Goal: Transaction & Acquisition: Download file/media

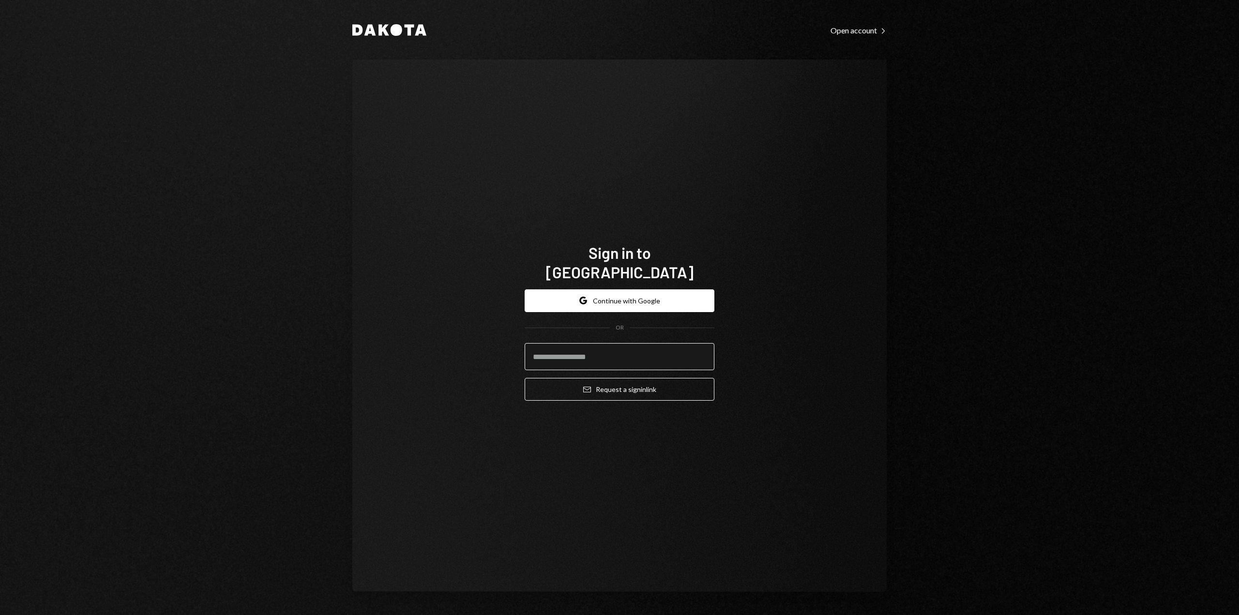
type input "**********"
click at [637, 380] on button "Email Request a sign in link" at bounding box center [620, 389] width 190 height 23
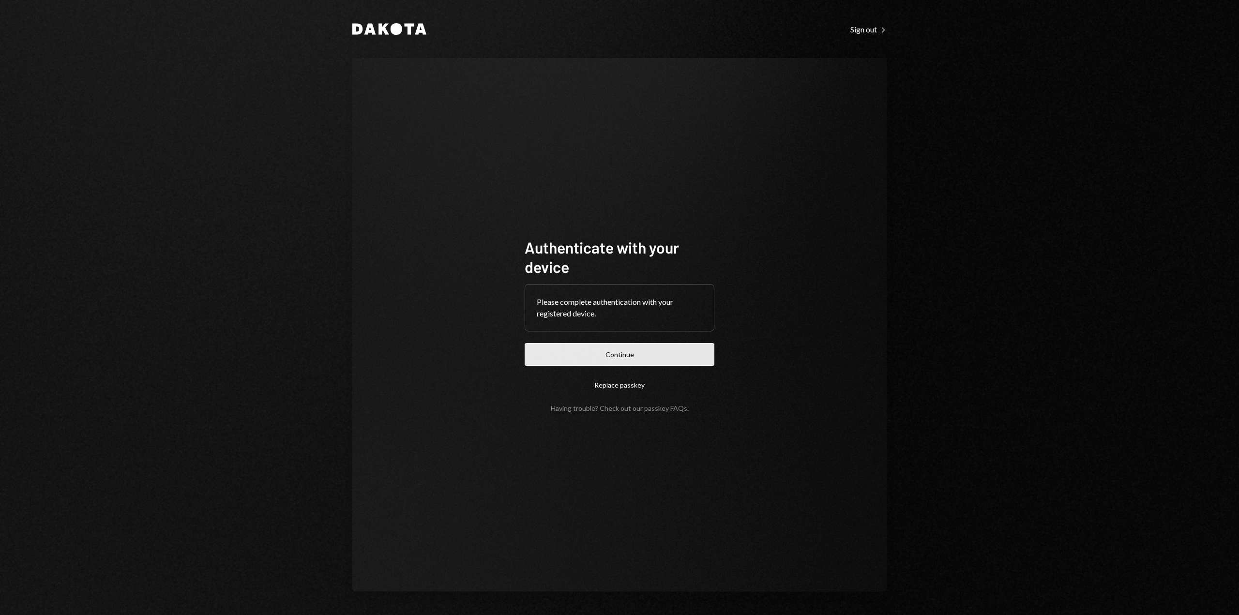
click at [627, 353] on button "Continue" at bounding box center [620, 354] width 190 height 23
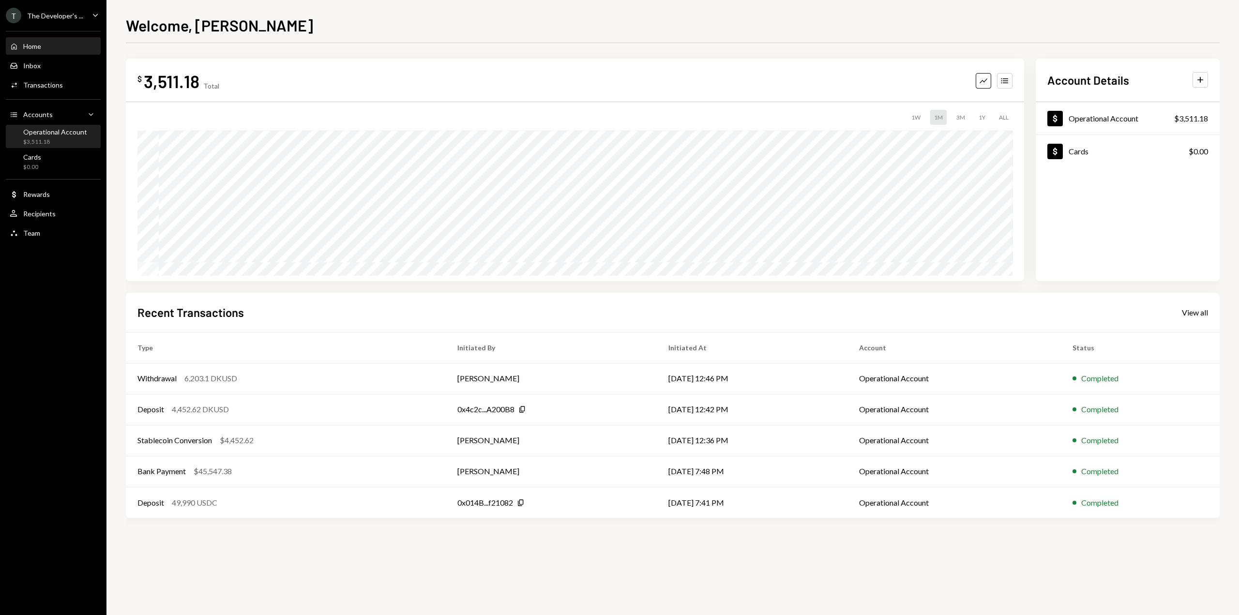
click at [65, 133] on div "Operational Account" at bounding box center [55, 132] width 64 height 8
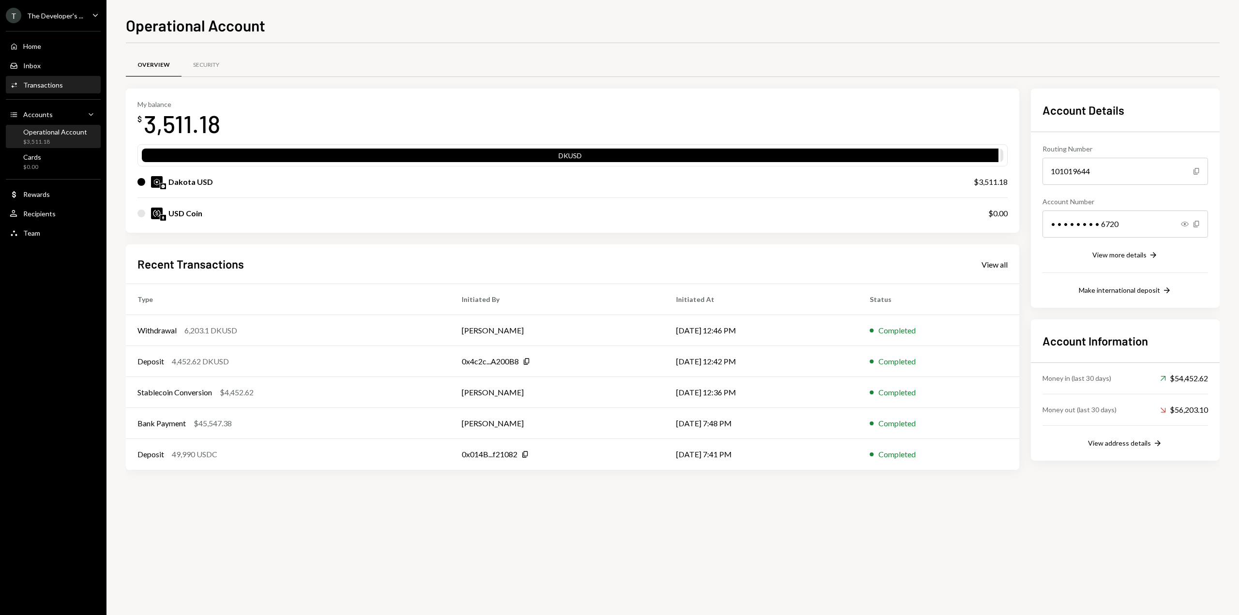
click at [75, 86] on div "Activities Transactions" at bounding box center [53, 85] width 87 height 9
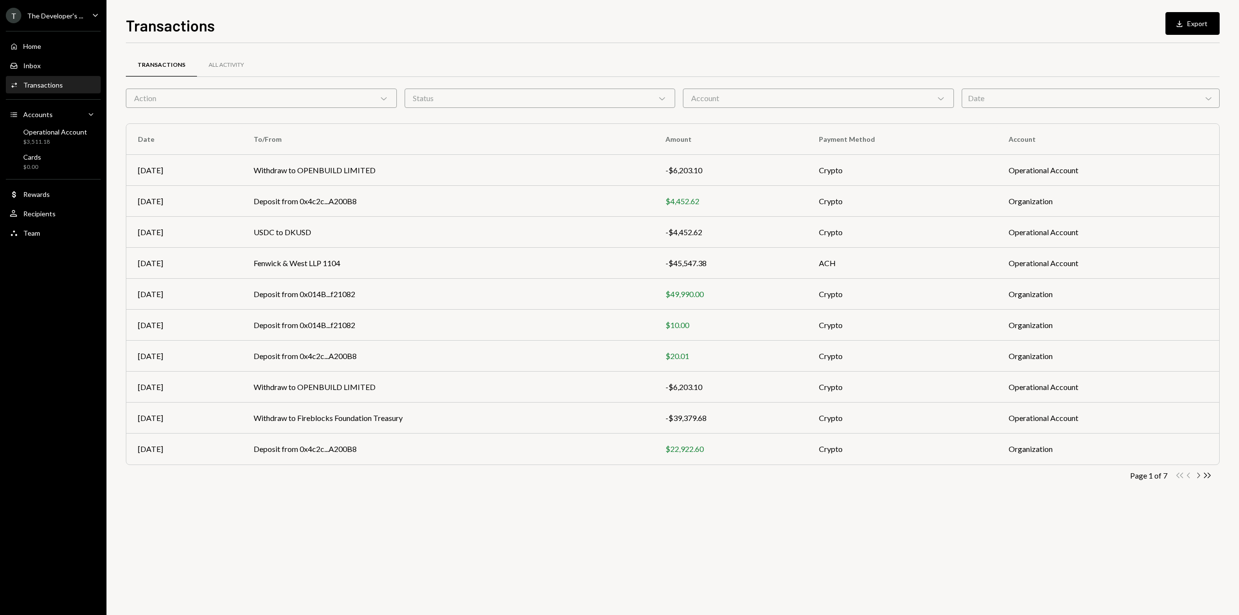
click at [1198, 474] on icon "Chevron Right" at bounding box center [1198, 475] width 9 height 9
click at [1197, 475] on icon "Chevron Right" at bounding box center [1198, 475] width 9 height 9
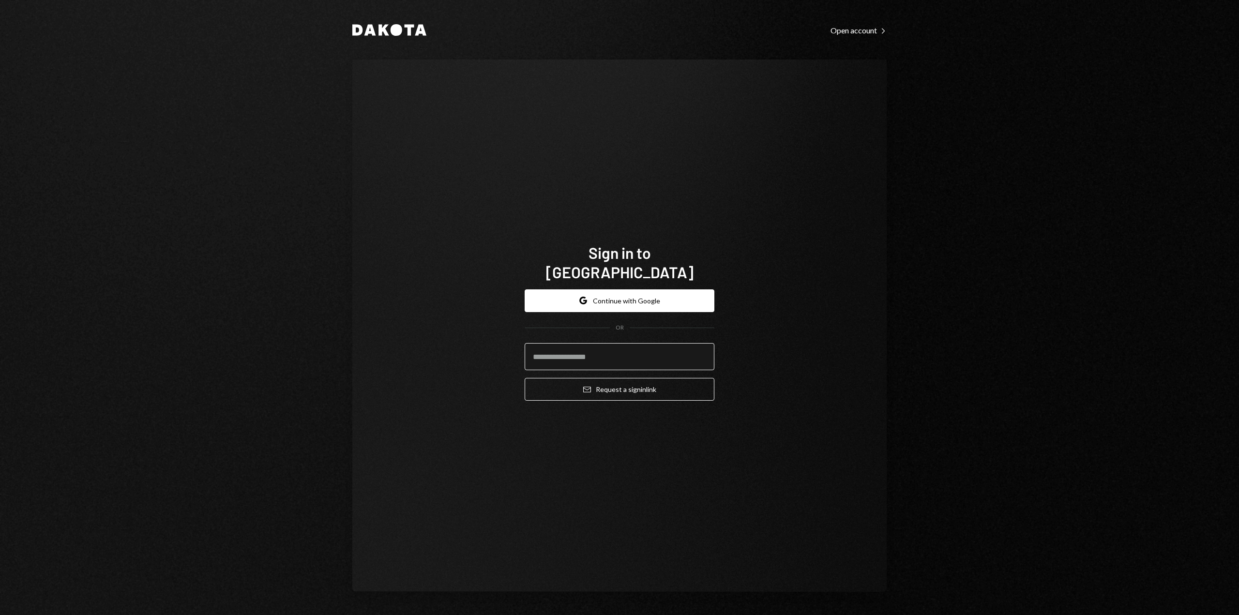
click at [693, 356] on input "email" at bounding box center [620, 356] width 190 height 27
type input "**********"
click at [617, 378] on button "Email Request a sign in link" at bounding box center [620, 389] width 190 height 23
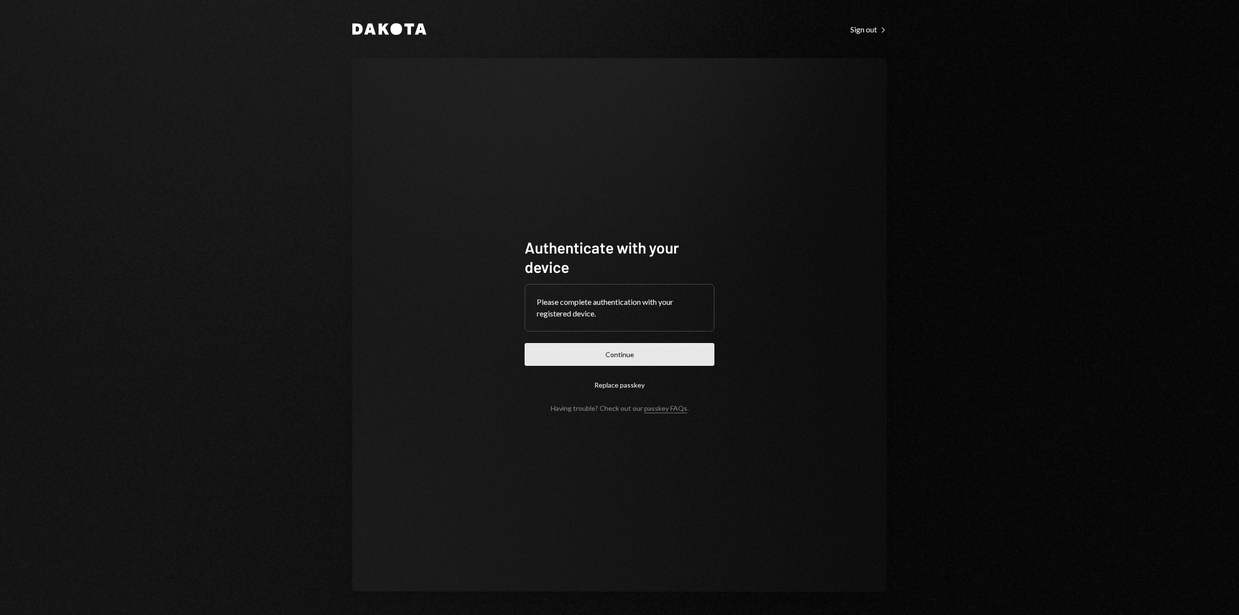
click at [559, 360] on button "Continue" at bounding box center [620, 354] width 190 height 23
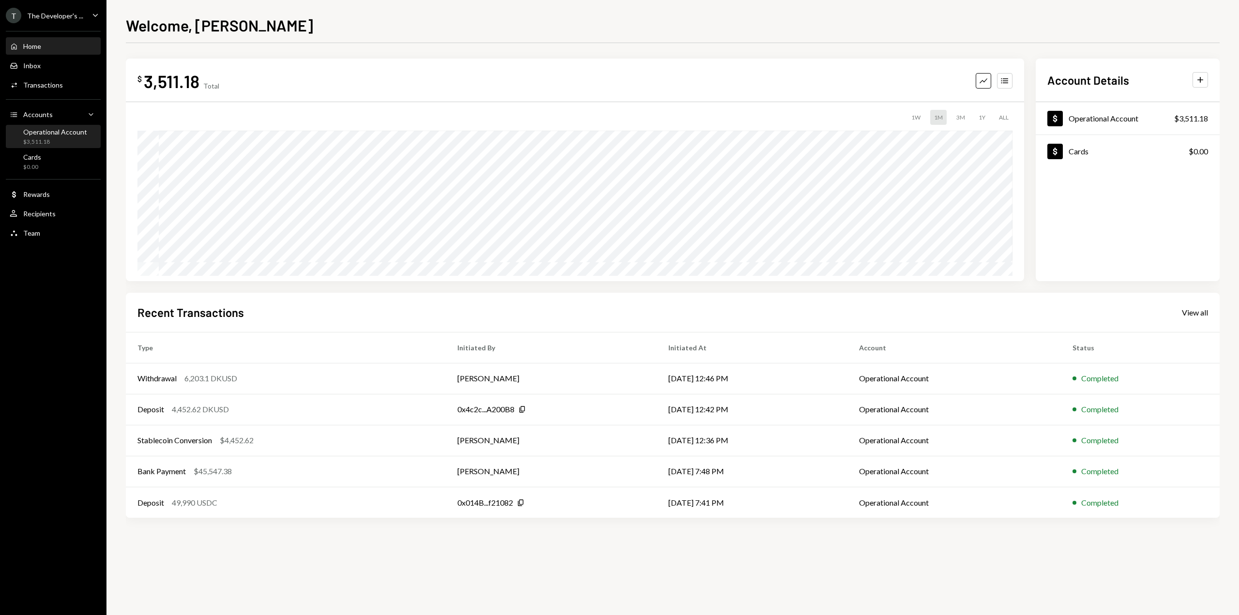
click at [46, 137] on div "Operational Account $3,511.18" at bounding box center [55, 137] width 64 height 18
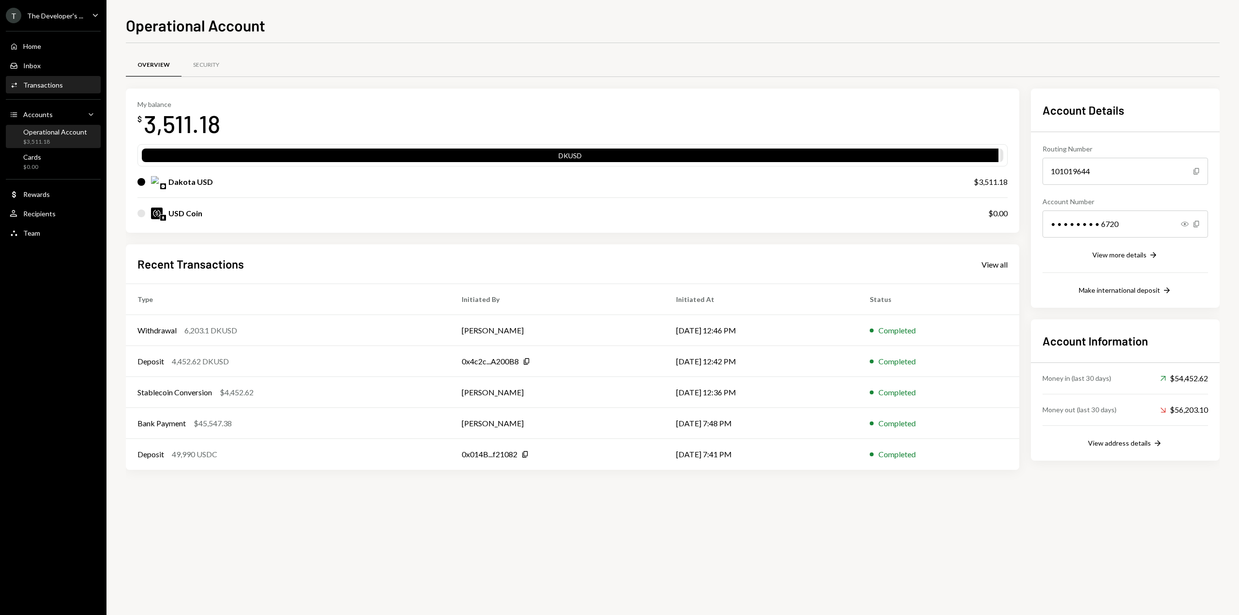
click at [39, 90] on div "Activities Transactions" at bounding box center [53, 85] width 87 height 16
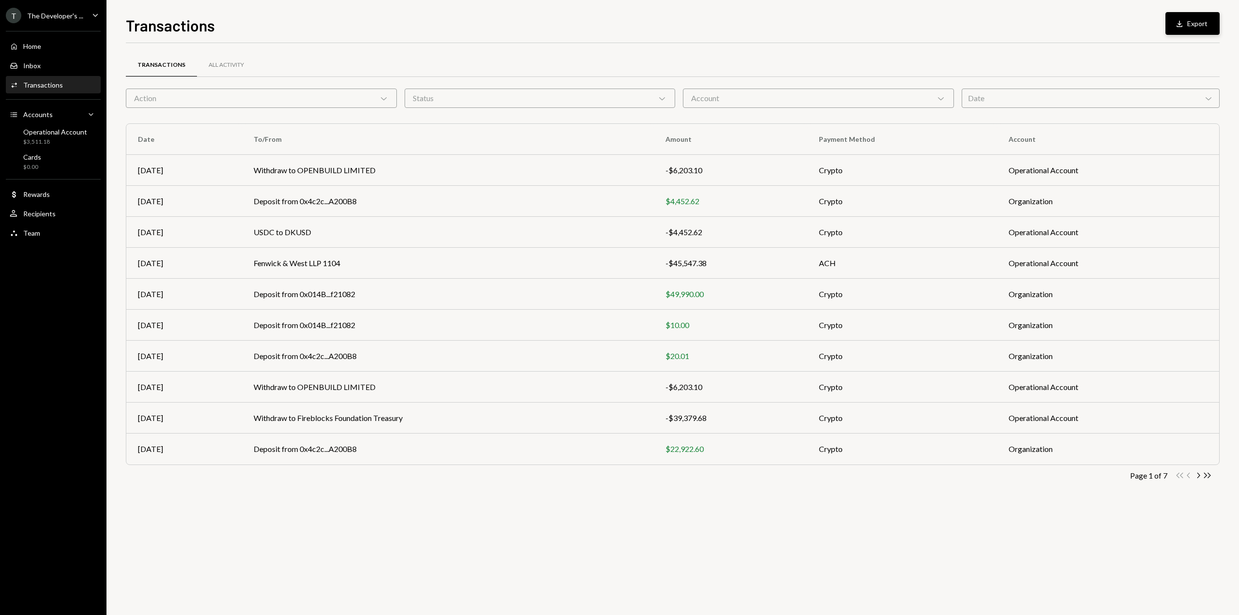
click at [1186, 26] on div "Download" at bounding box center [1181, 24] width 13 height 10
click at [348, 93] on div "Action Chevron Down" at bounding box center [261, 98] width 271 height 19
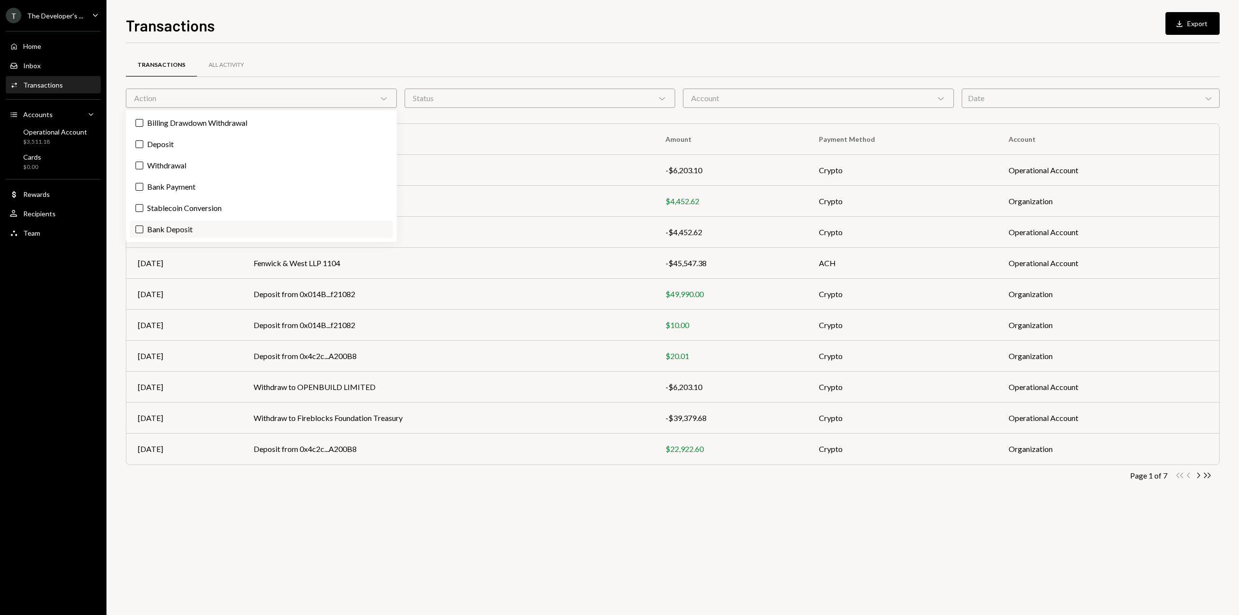
click at [172, 232] on label "Bank Deposit" at bounding box center [261, 229] width 263 height 17
click at [143, 232] on button "Bank Deposit" at bounding box center [140, 230] width 8 height 8
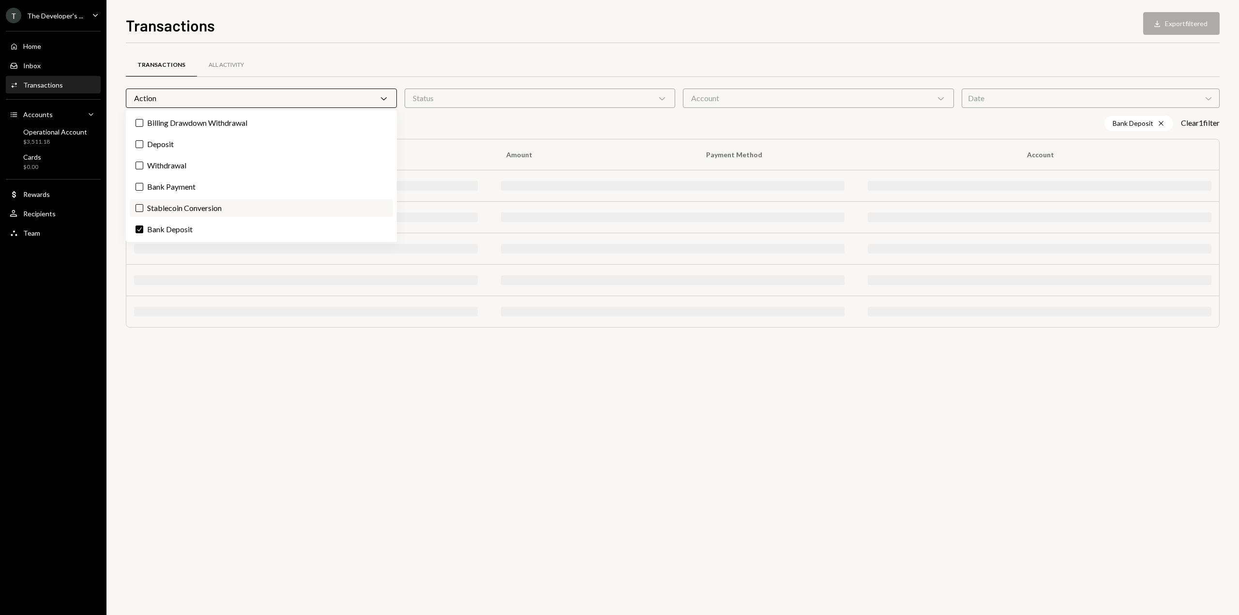
click at [157, 205] on label "Stablecoin Conversion" at bounding box center [261, 207] width 263 height 17
click at [143, 205] on button "Stablecoin Conversion" at bounding box center [140, 208] width 8 height 8
click at [154, 182] on label "Bank Payment" at bounding box center [261, 186] width 263 height 17
click at [143, 183] on button "Bank Payment" at bounding box center [140, 187] width 8 height 8
click at [155, 169] on label "Withdrawal" at bounding box center [261, 165] width 263 height 17
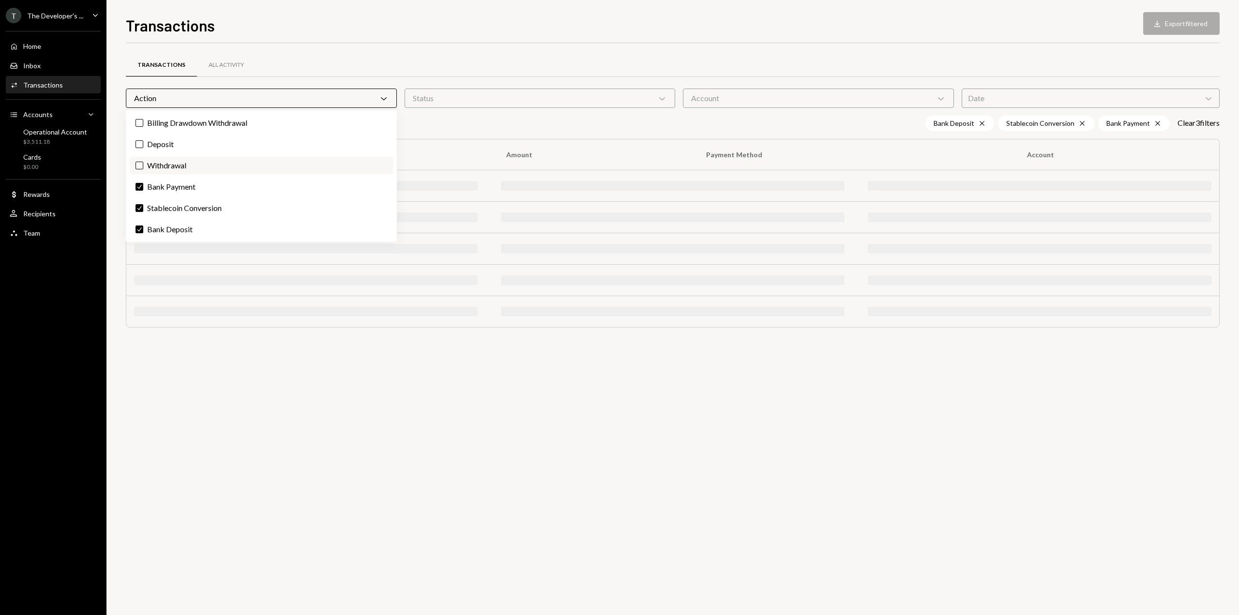
click at [143, 169] on button "Withdrawal" at bounding box center [140, 166] width 8 height 8
click at [153, 146] on label "Deposit" at bounding box center [261, 144] width 263 height 17
click at [143, 146] on button "Deposit" at bounding box center [140, 144] width 8 height 8
click at [154, 122] on label "Billing Drawdown Withdrawal" at bounding box center [261, 122] width 263 height 17
click at [143, 122] on button "Billing Drawdown Withdrawal" at bounding box center [140, 123] width 8 height 8
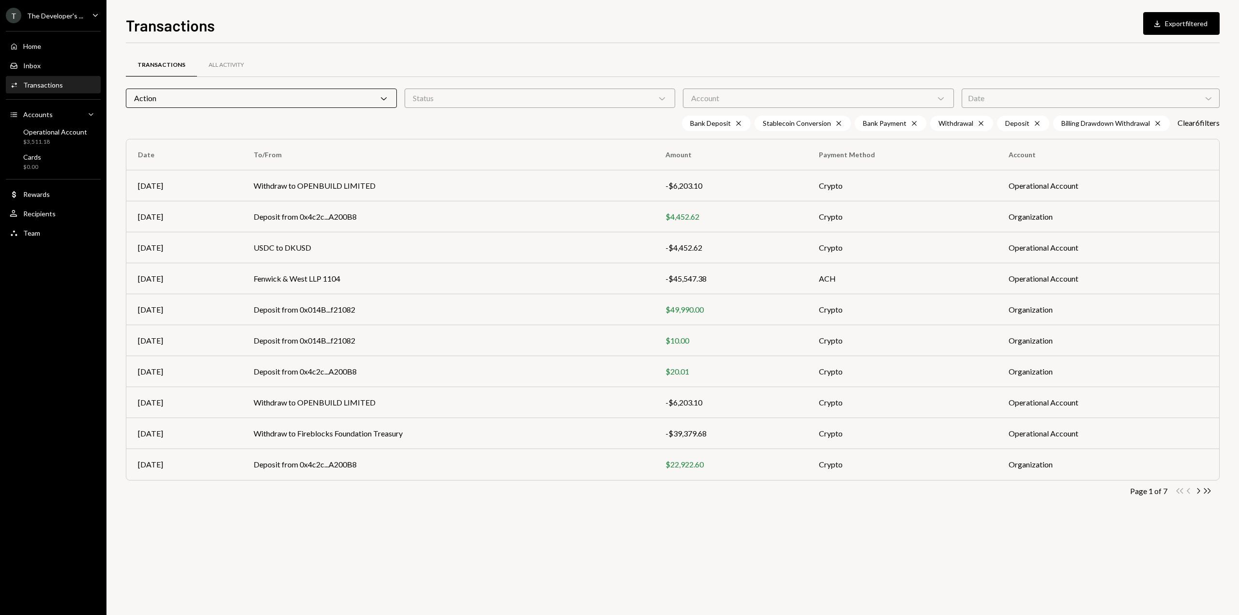
click at [1013, 95] on div "Date Chevron Down" at bounding box center [1091, 98] width 259 height 19
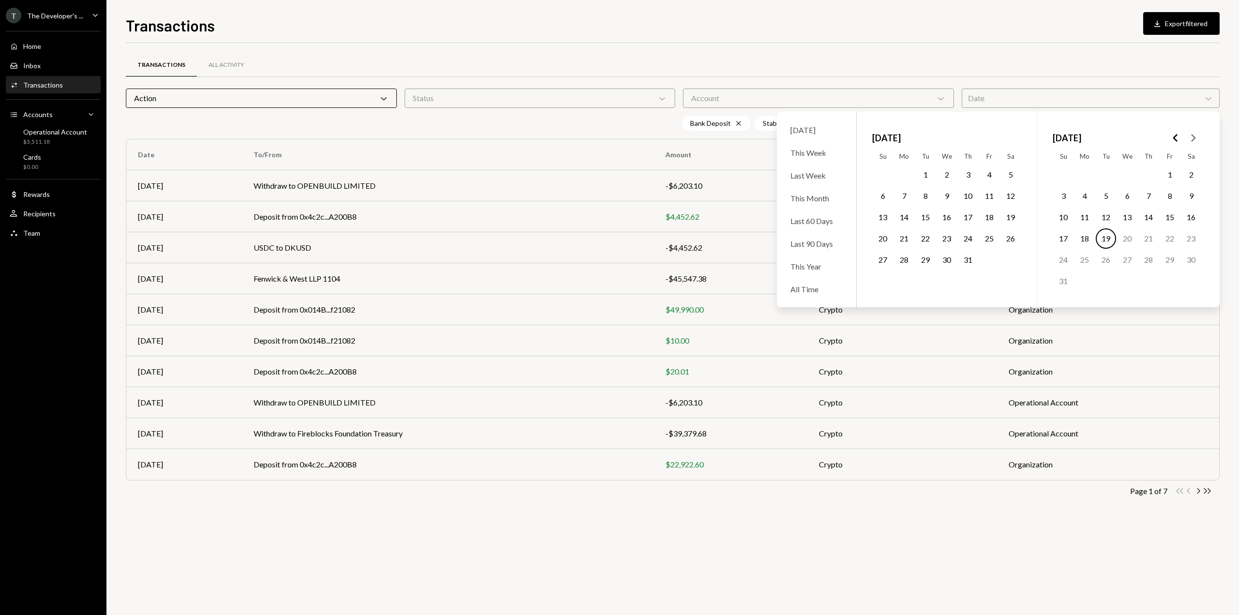
click at [347, 95] on div "Action Chevron Down" at bounding box center [261, 98] width 271 height 19
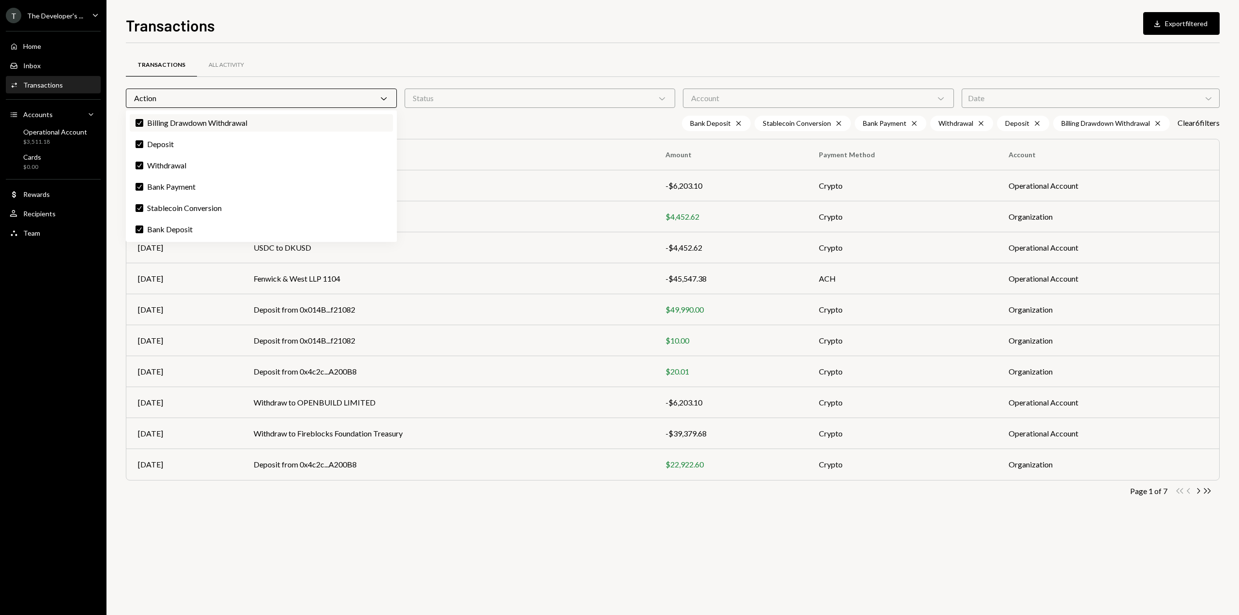
click at [177, 123] on label "Check Billing Drawdown Withdrawal" at bounding box center [261, 122] width 263 height 17
click at [143, 123] on button "Check" at bounding box center [140, 123] width 8 height 8
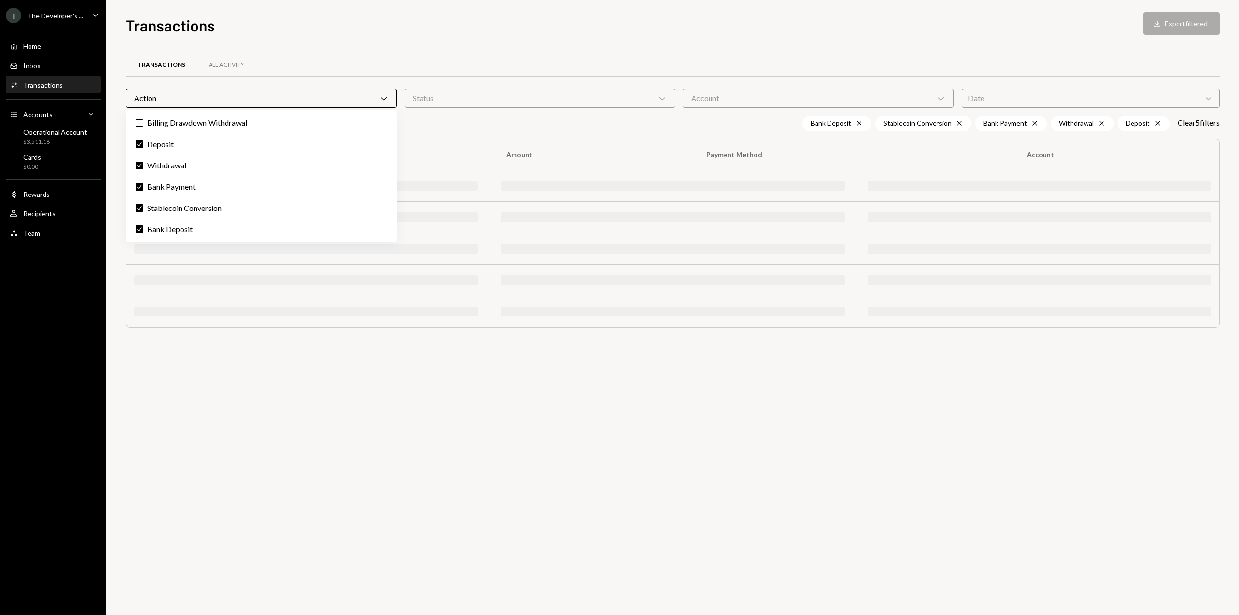
click at [172, 134] on div "Billing Drawdown Withdrawal Check Deposit Check Withdrawal Check Bank Payment C…" at bounding box center [261, 176] width 271 height 132
click at [171, 138] on label "Check Deposit" at bounding box center [261, 144] width 263 height 17
click at [143, 140] on button "Check" at bounding box center [140, 144] width 8 height 8
click at [171, 163] on label "Check Withdrawal" at bounding box center [261, 165] width 263 height 17
click at [143, 163] on button "Check" at bounding box center [140, 166] width 8 height 8
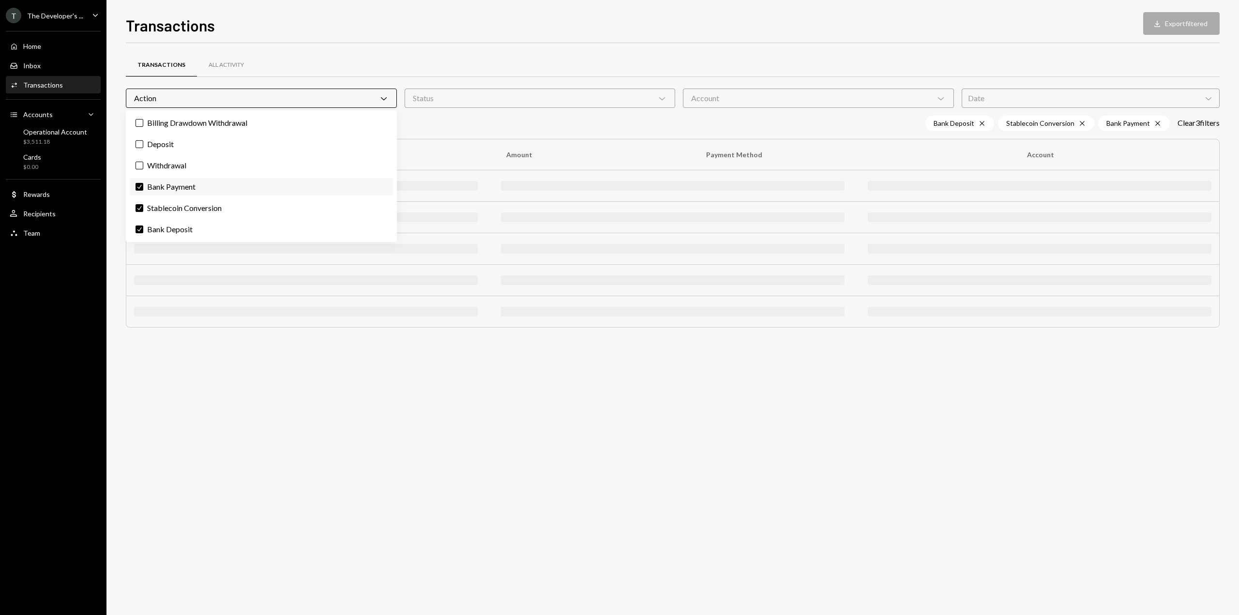
click at [178, 184] on label "Check Bank Payment" at bounding box center [261, 186] width 263 height 17
click at [143, 184] on button "Check" at bounding box center [140, 187] width 8 height 8
click at [184, 211] on label "Check Stablecoin Conversion" at bounding box center [261, 207] width 263 height 17
click at [143, 211] on button "Check" at bounding box center [140, 208] width 8 height 8
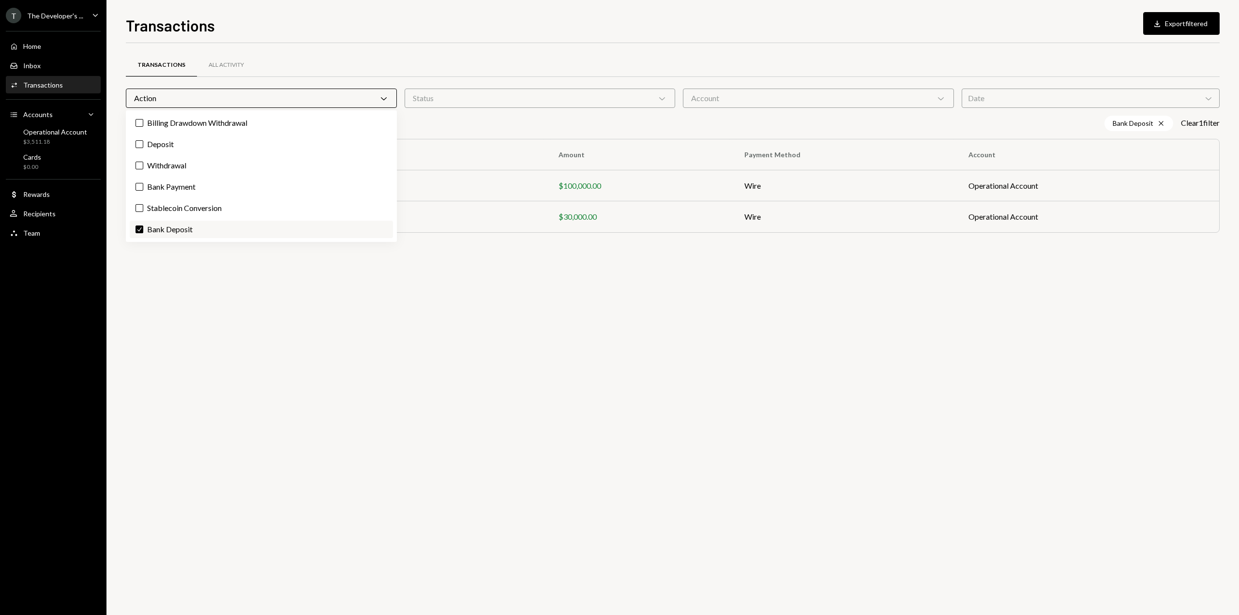
click at [189, 232] on label "Check Bank Deposit" at bounding box center [261, 229] width 263 height 17
click at [143, 232] on button "Check" at bounding box center [140, 230] width 8 height 8
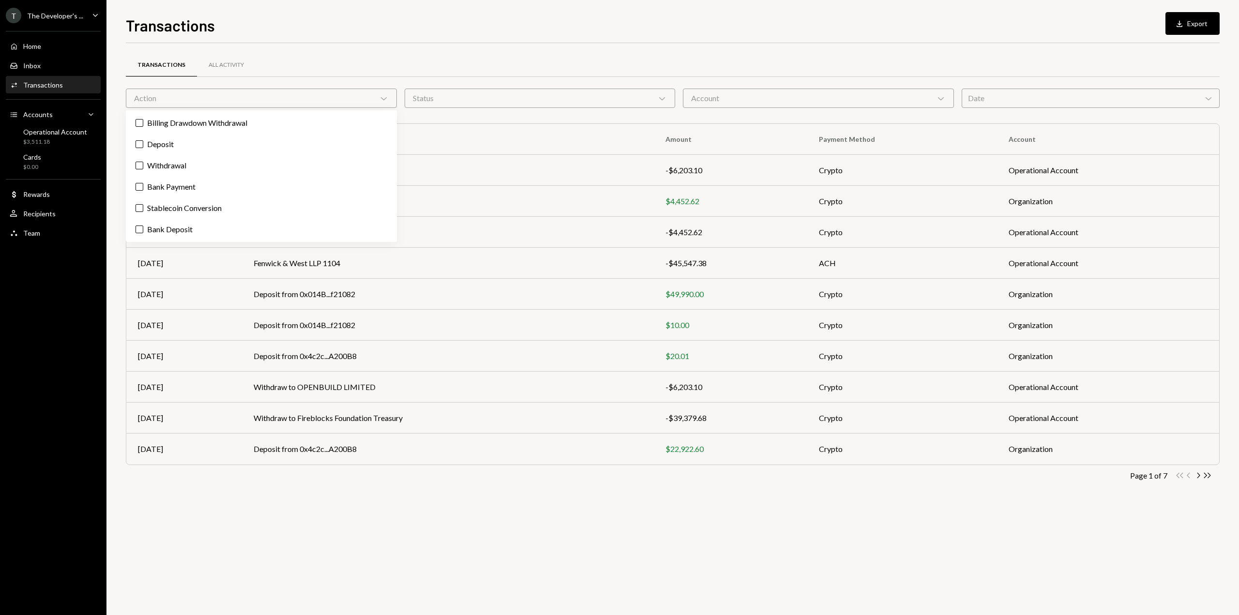
click at [1026, 97] on div "Date Chevron Down" at bounding box center [1091, 98] width 259 height 19
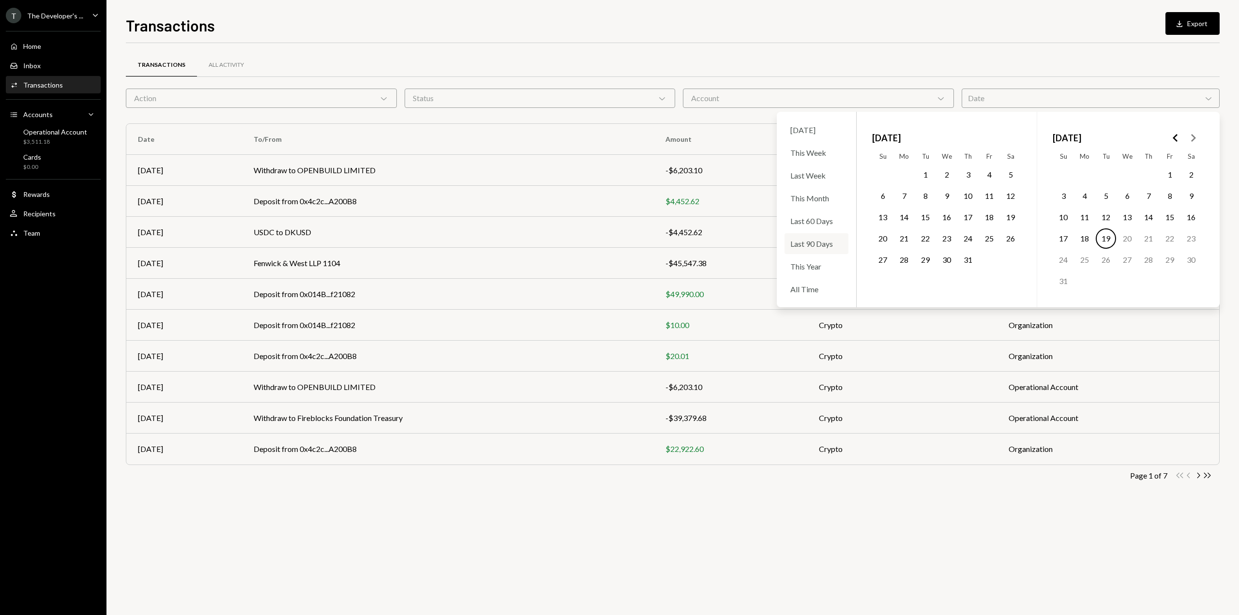
click at [819, 245] on div "Last 90 Days" at bounding box center [817, 243] width 64 height 21
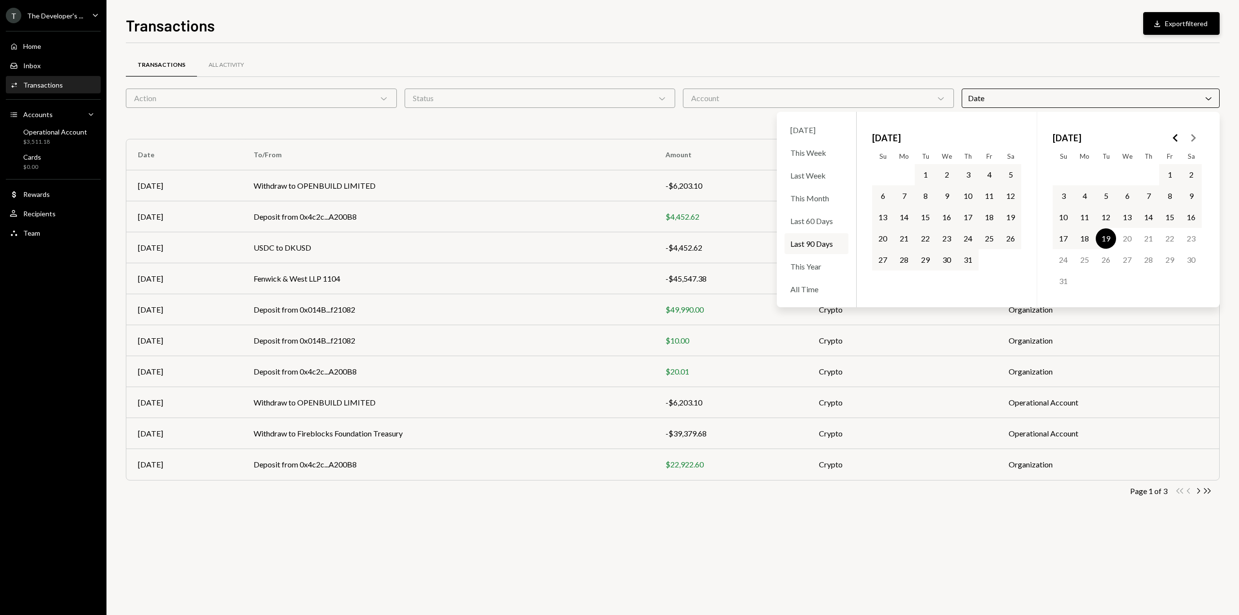
click at [1164, 32] on button "Download Export filtered" at bounding box center [1181, 23] width 76 height 23
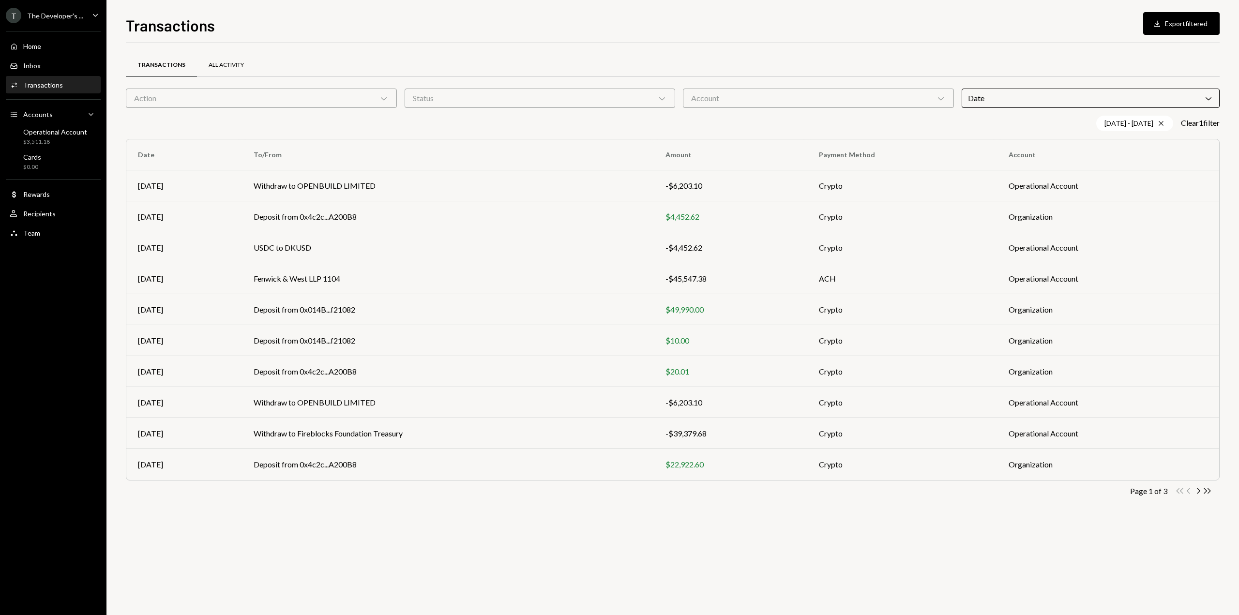
click at [209, 62] on div "All Activity" at bounding box center [226, 65] width 35 height 8
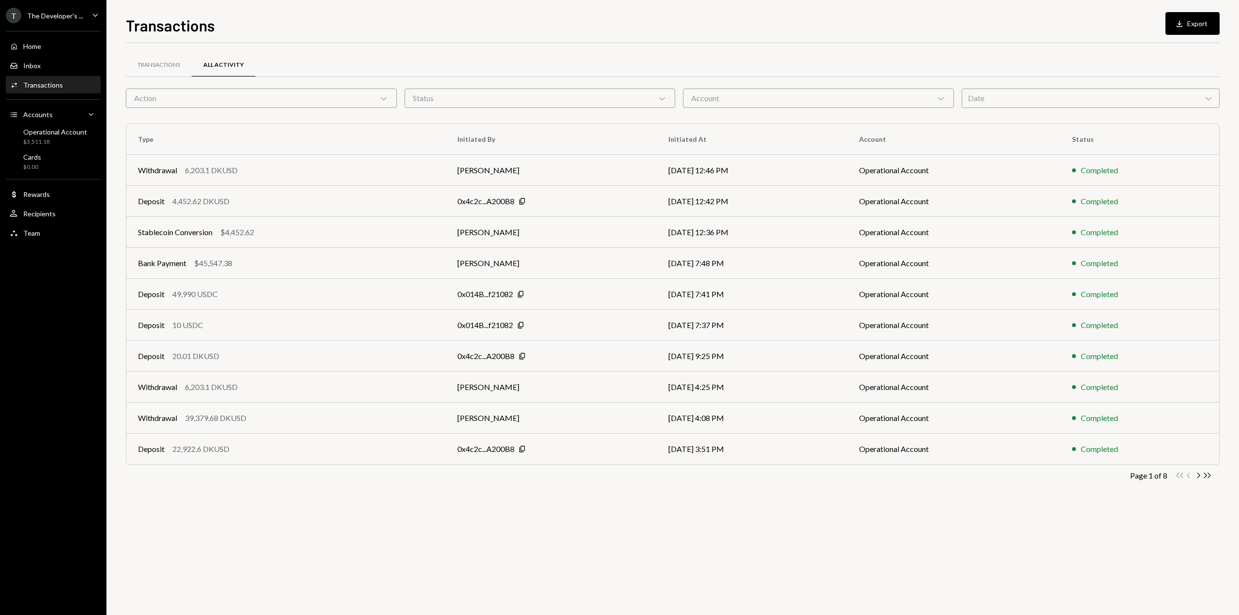
click at [986, 94] on div "Date Chevron Down" at bounding box center [1091, 98] width 259 height 19
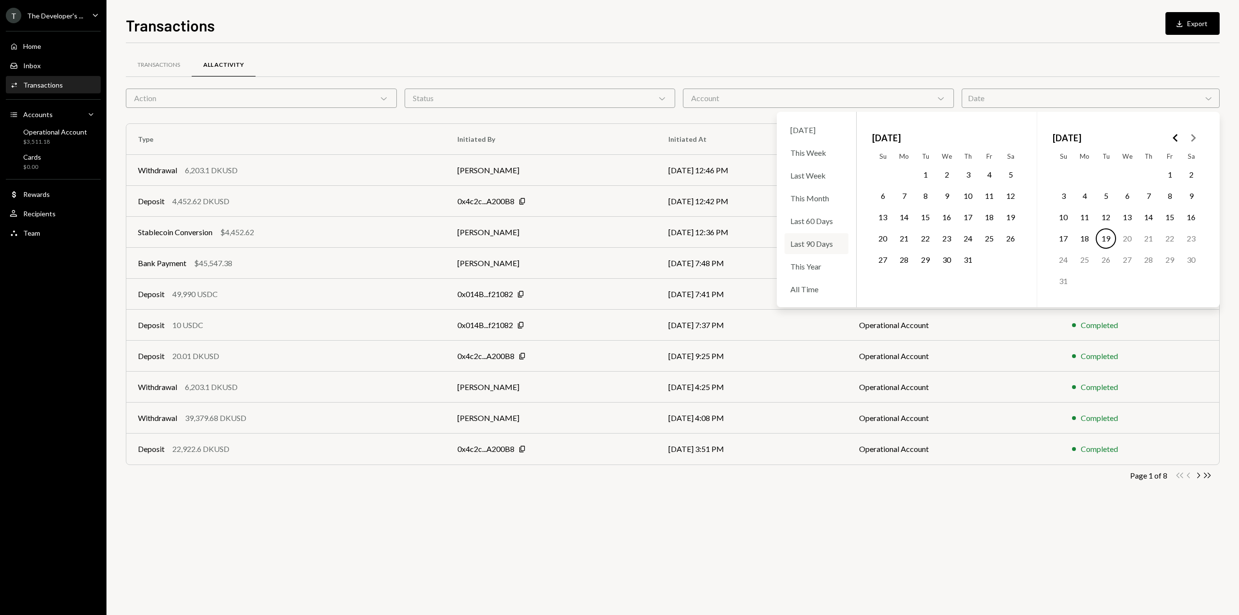
click at [816, 246] on div "Last 90 Days" at bounding box center [817, 243] width 64 height 21
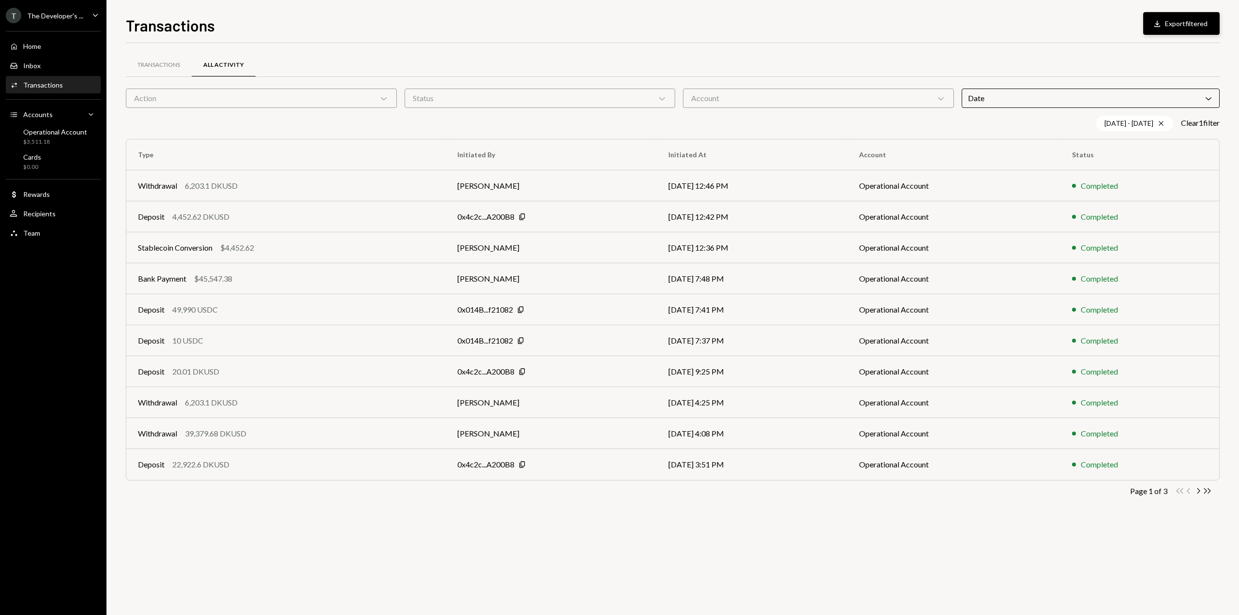
click at [1174, 25] on button "Download Export filtered" at bounding box center [1181, 23] width 76 height 23
click at [952, 41] on div "Transactions Download Export filtered Transactions All Activity Action Chevron …" at bounding box center [673, 315] width 1094 height 602
click at [1153, 21] on icon "Download" at bounding box center [1158, 24] width 10 height 10
click at [217, 104] on div "Action Chevron Down" at bounding box center [261, 98] width 271 height 19
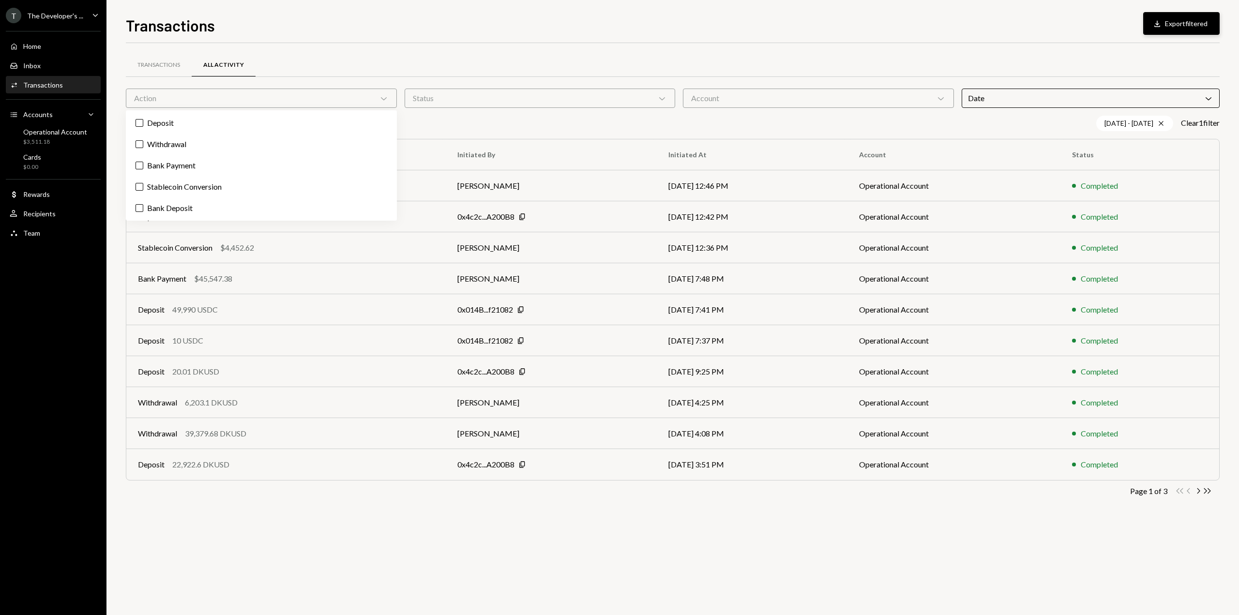
click at [560, 93] on div "Status Chevron Down" at bounding box center [540, 98] width 271 height 19
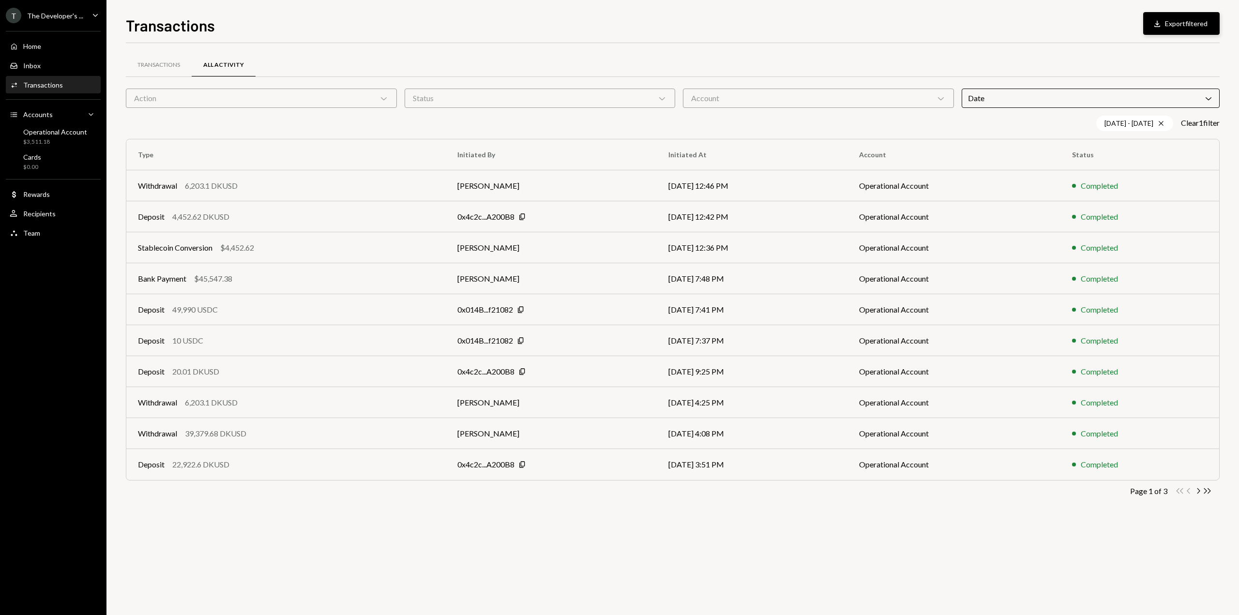
click at [751, 101] on div "Account Chevron Down" at bounding box center [818, 98] width 271 height 19
click at [177, 60] on div "Transactions" at bounding box center [159, 65] width 66 height 23
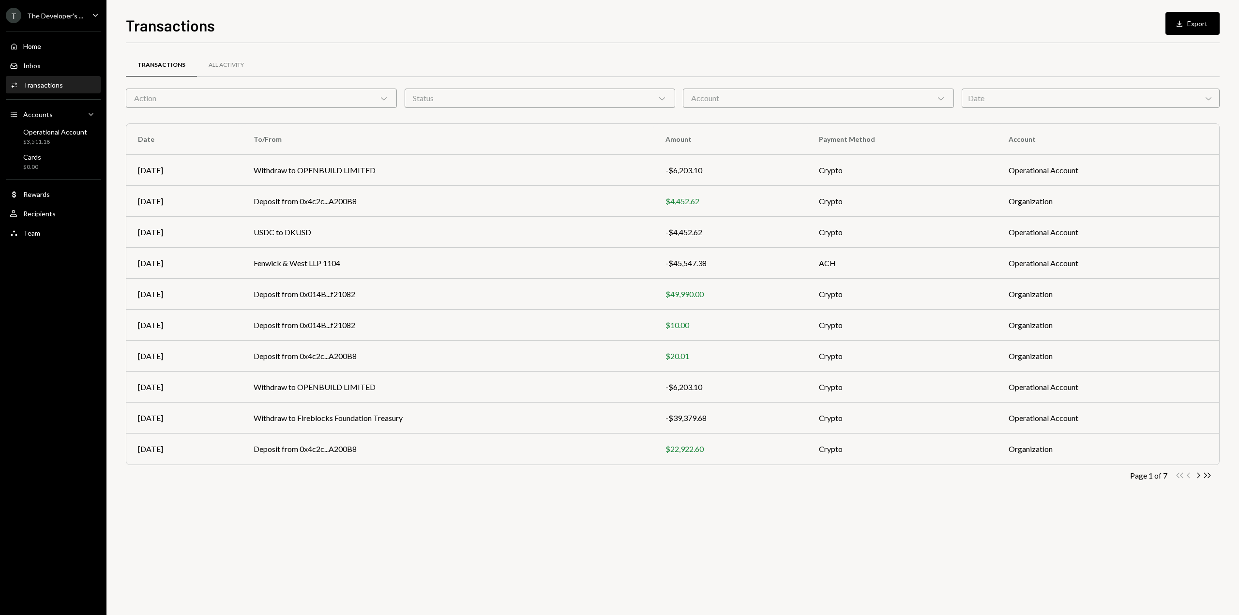
click at [238, 95] on div "Action Chevron Down" at bounding box center [261, 98] width 271 height 19
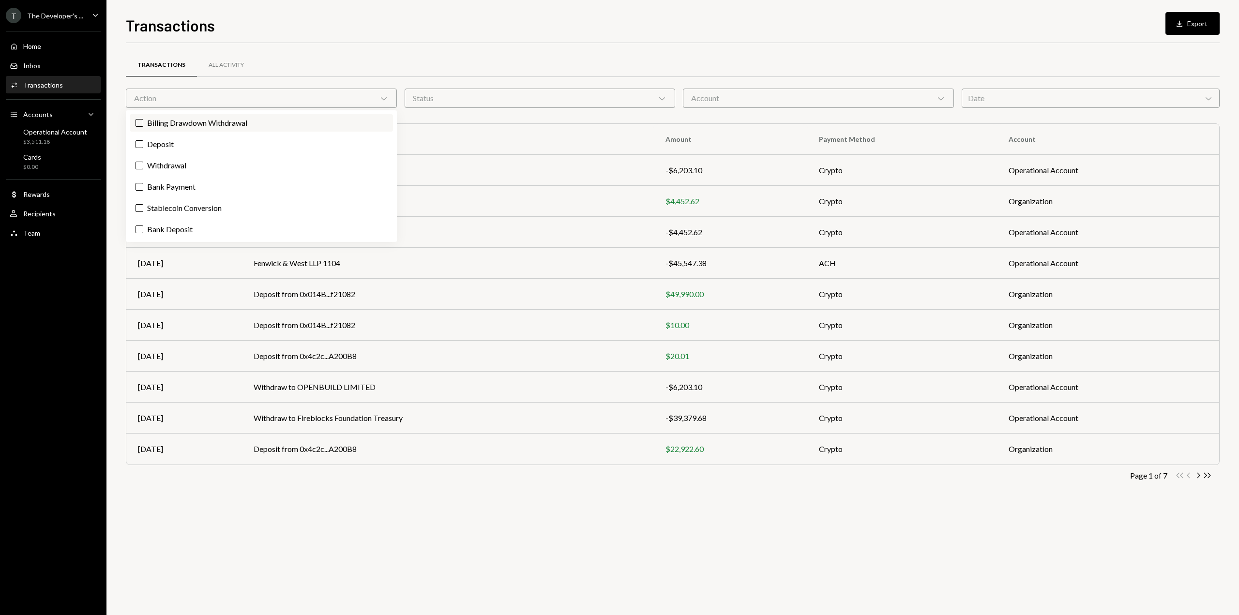
click at [161, 126] on label "Billing Drawdown Withdrawal" at bounding box center [261, 122] width 263 height 17
click at [143, 126] on button "Billing Drawdown Withdrawal" at bounding box center [140, 123] width 8 height 8
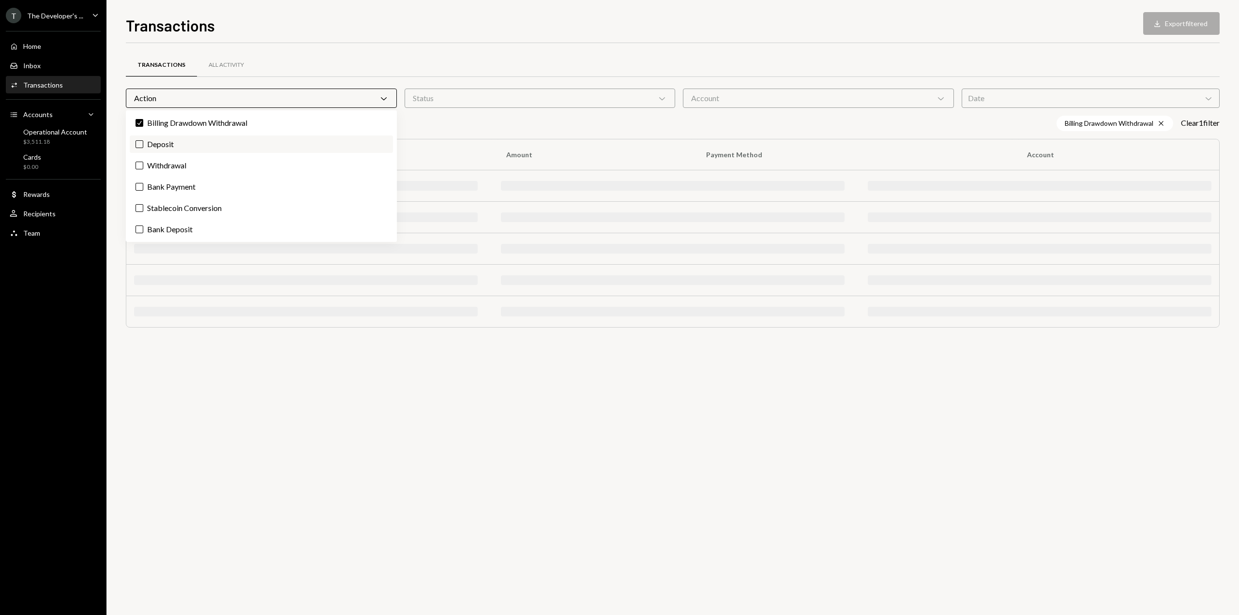
click at [163, 142] on label "Deposit" at bounding box center [261, 144] width 263 height 17
click at [143, 142] on button "Deposit" at bounding box center [140, 144] width 8 height 8
click at [164, 165] on label "Withdrawal" at bounding box center [261, 165] width 263 height 17
click at [143, 165] on button "Withdrawal" at bounding box center [140, 166] width 8 height 8
click at [166, 183] on label "Bank Payment" at bounding box center [261, 186] width 263 height 17
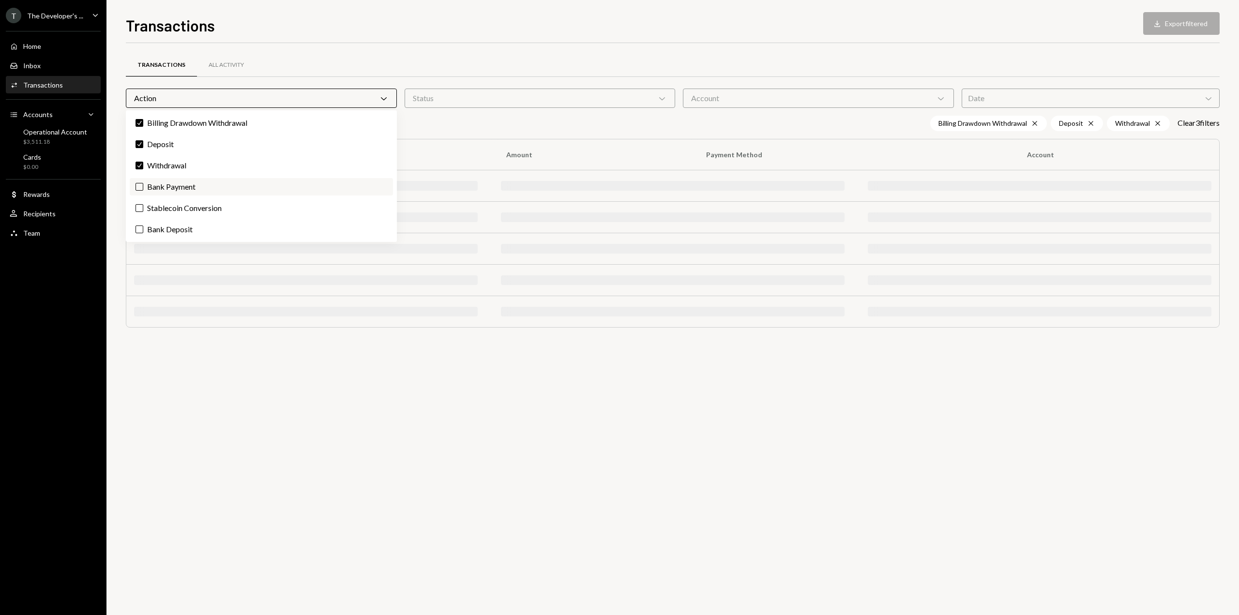
click at [143, 183] on button "Bank Payment" at bounding box center [140, 187] width 8 height 8
click at [170, 207] on label "Stablecoin Conversion" at bounding box center [261, 207] width 263 height 17
click at [143, 207] on button "Stablecoin Conversion" at bounding box center [140, 208] width 8 height 8
click at [172, 229] on label "Bank Deposit" at bounding box center [261, 229] width 263 height 17
click at [143, 229] on button "Bank Deposit" at bounding box center [140, 230] width 8 height 8
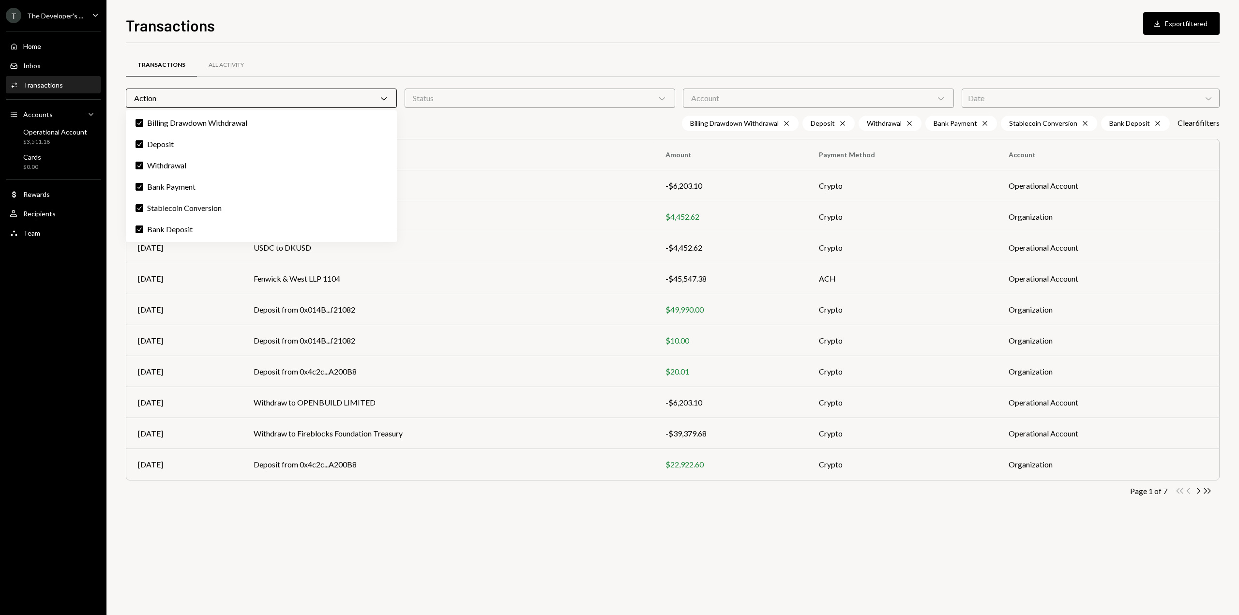
click at [982, 59] on div "Transactions All Activity" at bounding box center [673, 65] width 1094 height 25
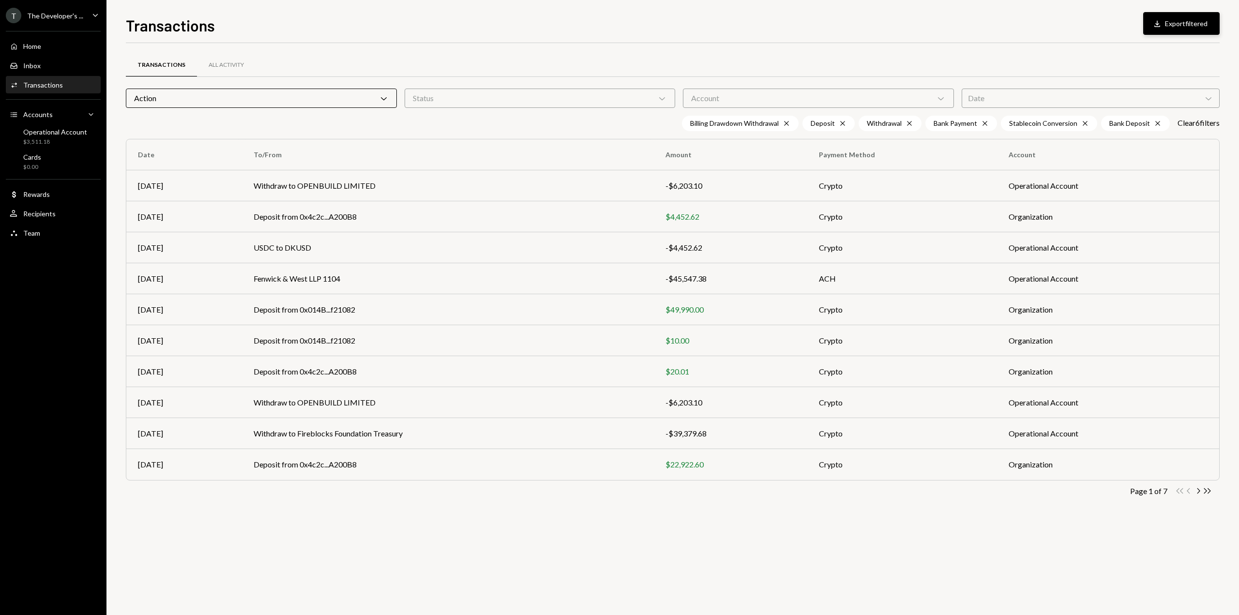
click at [1153, 24] on icon "Download" at bounding box center [1158, 24] width 10 height 10
click at [998, 94] on div "Date Chevron Down" at bounding box center [1091, 98] width 259 height 19
click at [1020, 68] on div "Transactions All Activity" at bounding box center [673, 65] width 1094 height 25
click at [463, 94] on div "Status Chevron Down" at bounding box center [540, 98] width 271 height 19
click at [388, 106] on div "Action Chevron Down" at bounding box center [261, 98] width 271 height 19
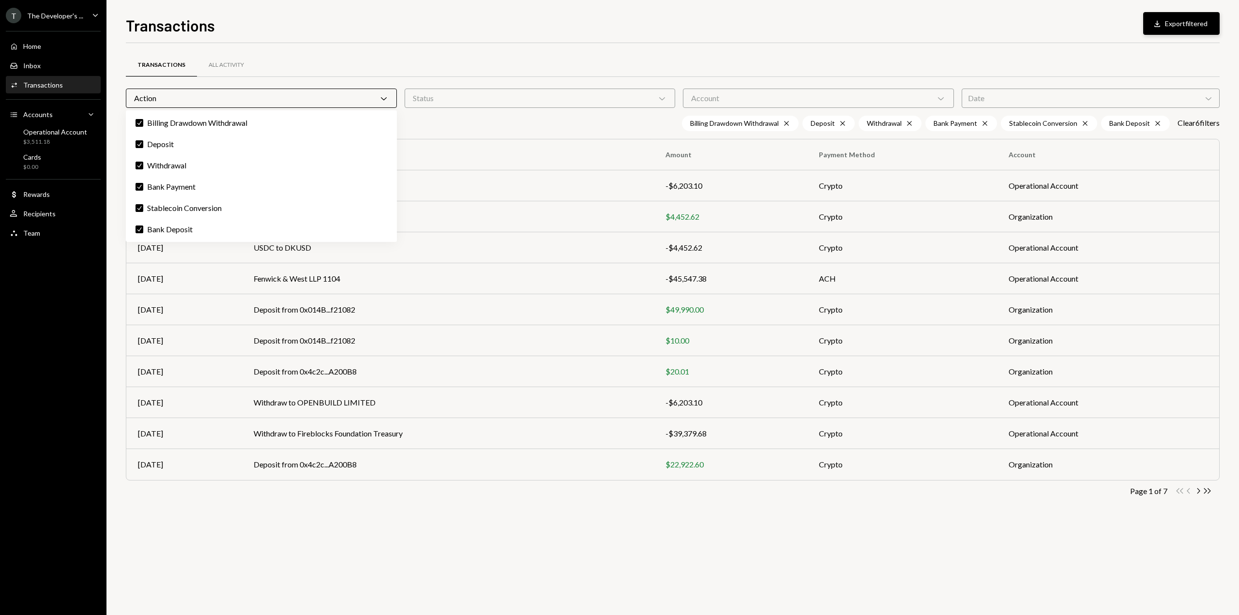
click at [476, 98] on div "Status Chevron Down" at bounding box center [540, 98] width 271 height 19
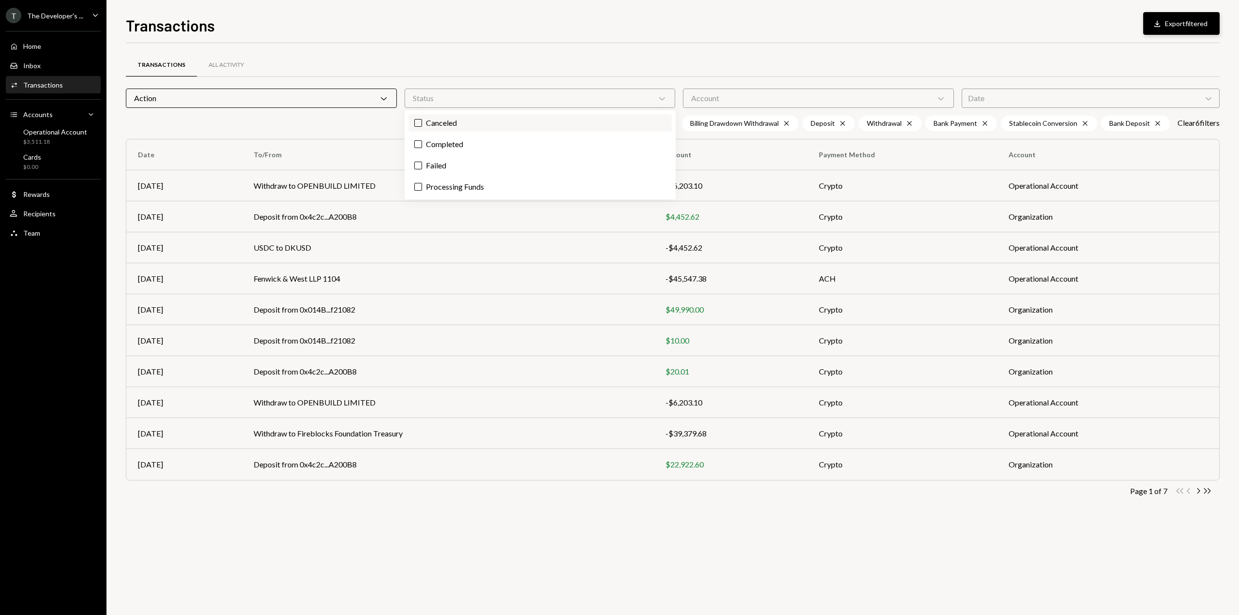
click at [426, 128] on label "Canceled" at bounding box center [540, 122] width 263 height 17
click at [422, 127] on button "Canceled" at bounding box center [418, 123] width 8 height 8
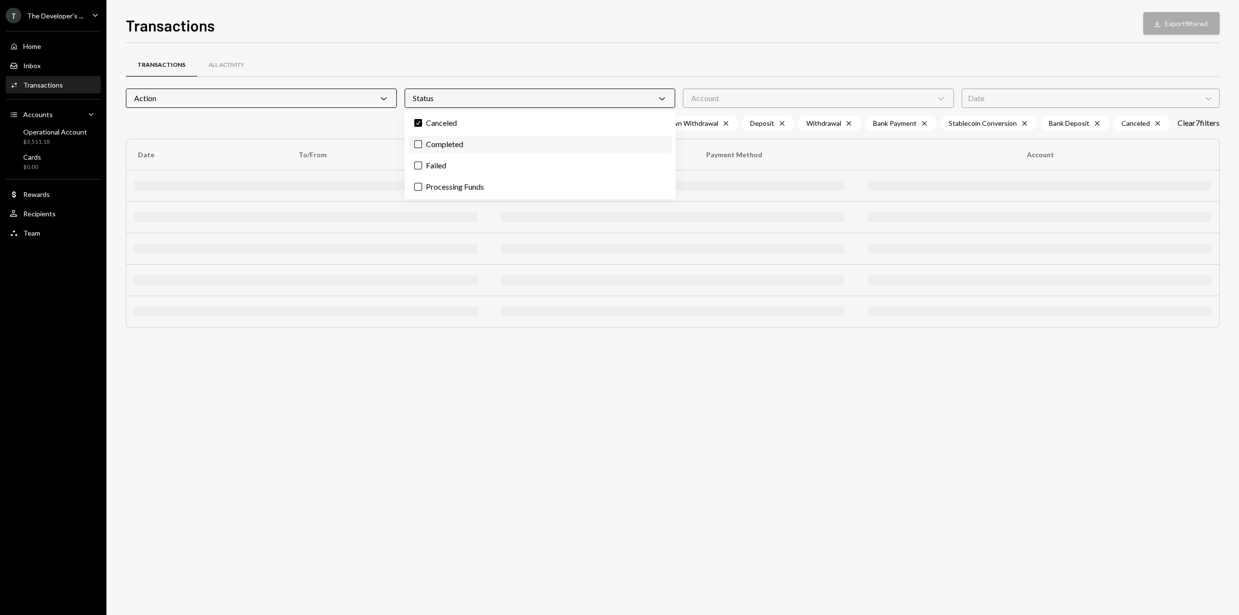
click at [427, 144] on label "Completed" at bounding box center [540, 144] width 263 height 17
click at [422, 144] on button "Completed" at bounding box center [418, 144] width 8 height 8
click at [429, 161] on label "Failed" at bounding box center [540, 165] width 263 height 17
click at [422, 162] on button "Failed" at bounding box center [418, 166] width 8 height 8
click at [436, 186] on label "Processing Funds" at bounding box center [540, 186] width 263 height 17
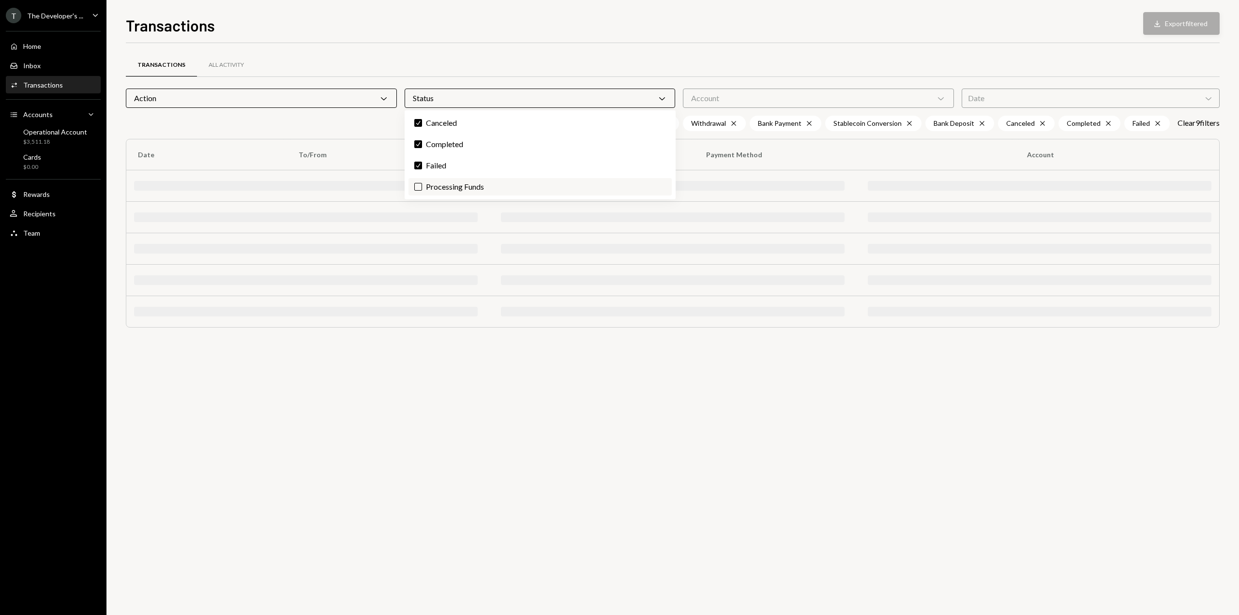
click at [422, 186] on Funds "Processing Funds" at bounding box center [418, 187] width 8 height 8
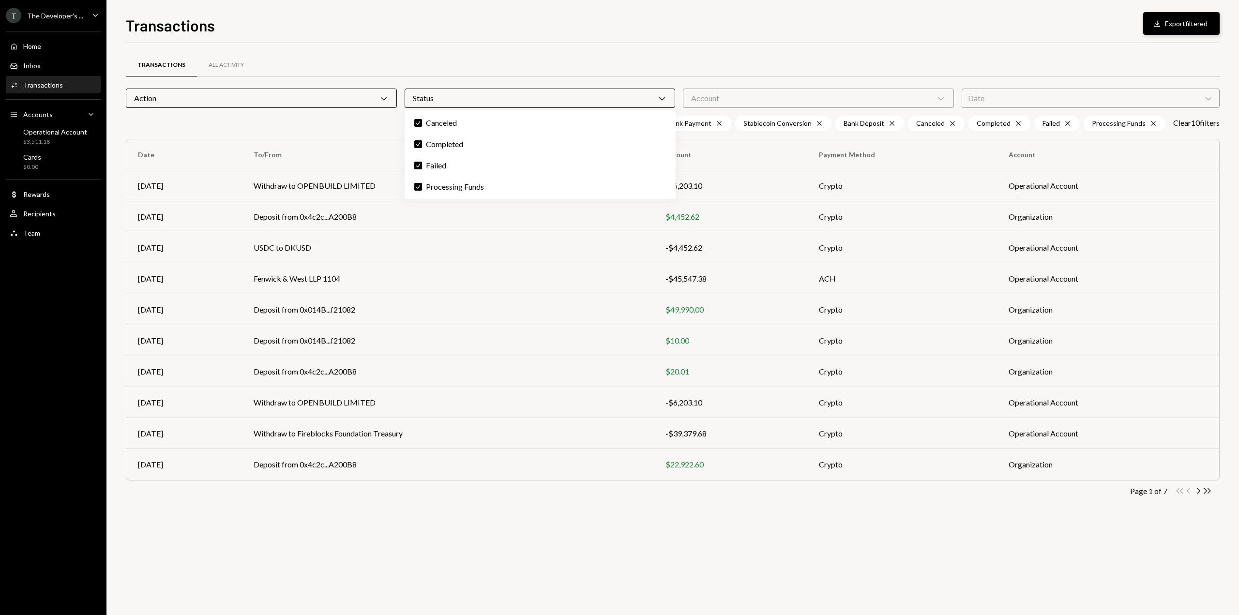
click at [1159, 26] on icon "button" at bounding box center [1158, 23] width 6 height 6
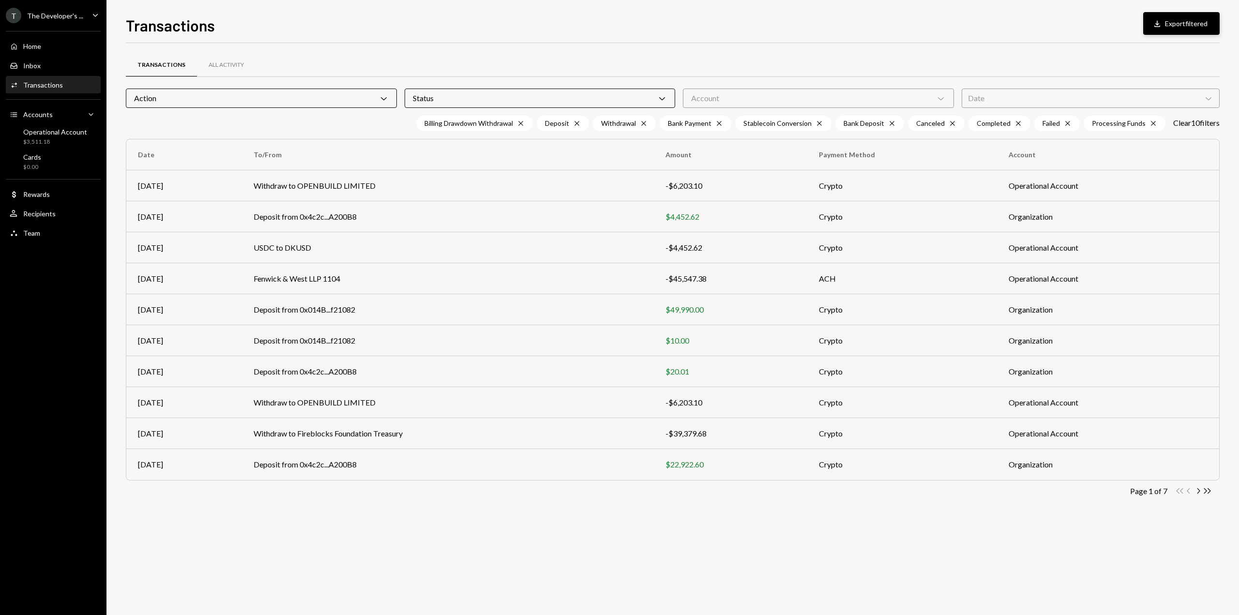
click at [700, 96] on div "Account Chevron Down" at bounding box center [818, 98] width 271 height 19
click at [704, 120] on label "Operational Account" at bounding box center [818, 122] width 263 height 17
click at [700, 120] on button "Operational Account" at bounding box center [697, 123] width 8 height 8
click at [787, 147] on label "Organization" at bounding box center [818, 144] width 263 height 17
click at [700, 147] on button "Organization" at bounding box center [697, 144] width 8 height 8
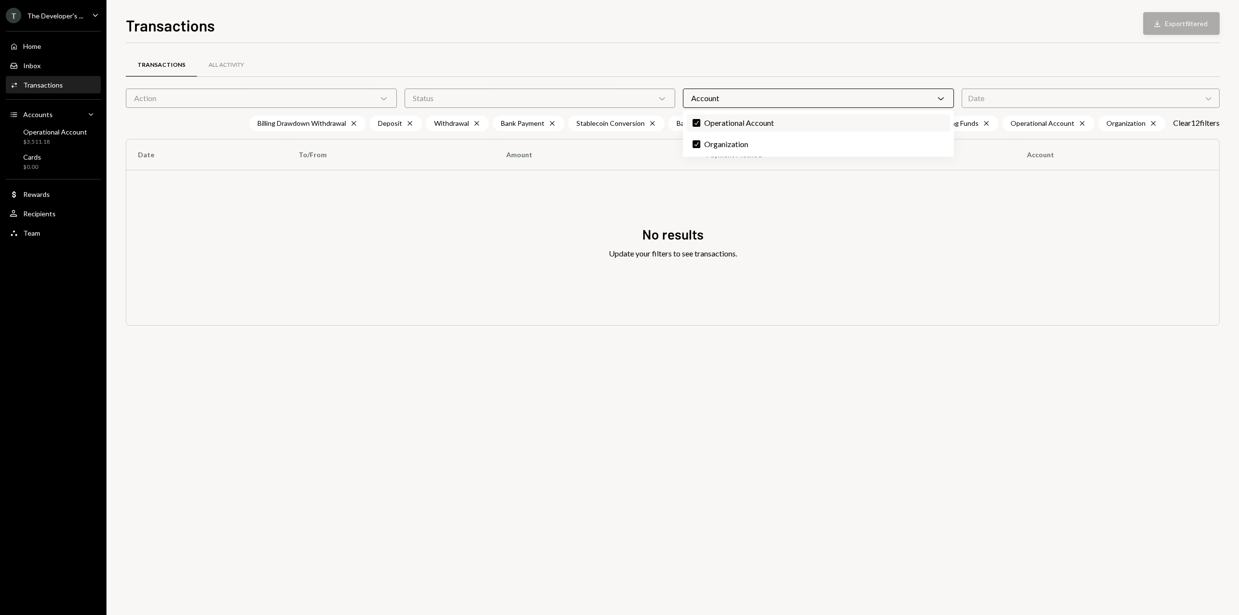
click at [764, 127] on label "Check Operational Account" at bounding box center [818, 122] width 263 height 17
click at [700, 127] on button "Check" at bounding box center [697, 123] width 8 height 8
click at [729, 125] on label "Operational Account" at bounding box center [818, 122] width 263 height 17
click at [700, 125] on button "Operational Account" at bounding box center [697, 123] width 8 height 8
click at [723, 146] on label "Check Organization" at bounding box center [818, 144] width 263 height 17
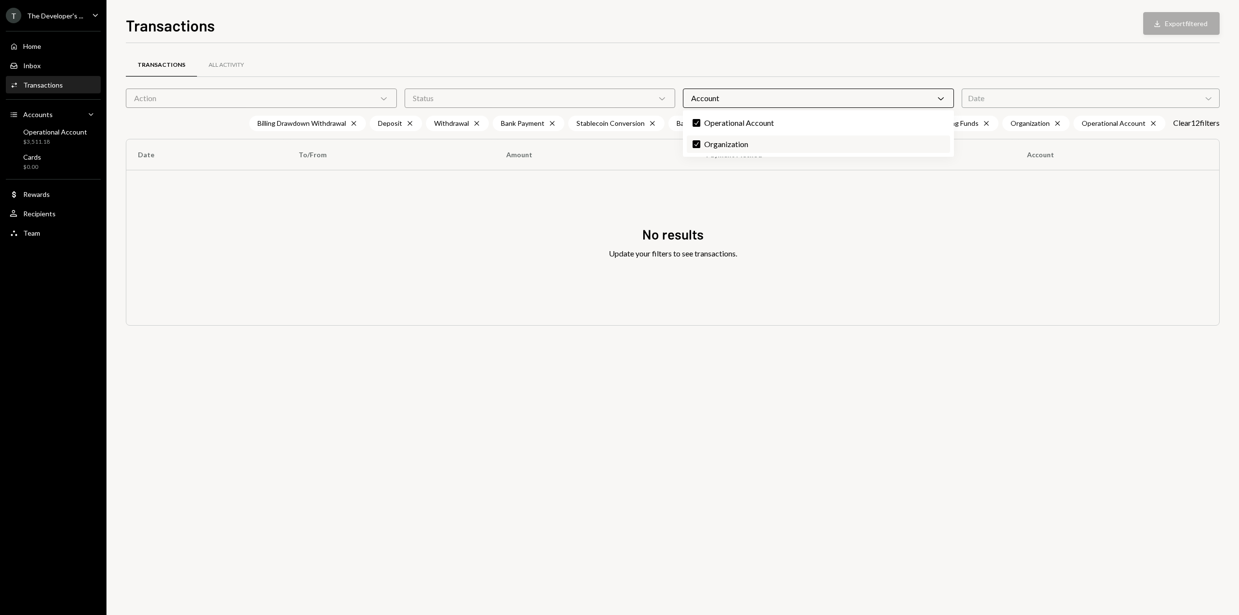
click at [700, 146] on button "Check" at bounding box center [697, 144] width 8 height 8
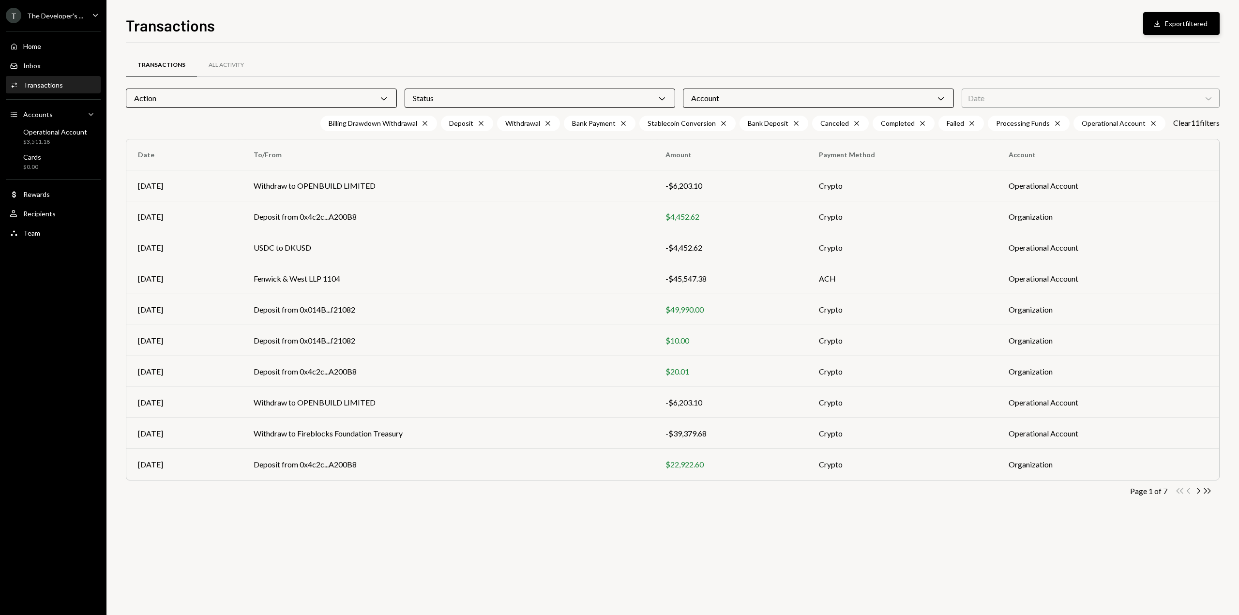
click at [478, 100] on div "Status Chevron Down" at bounding box center [540, 98] width 271 height 19
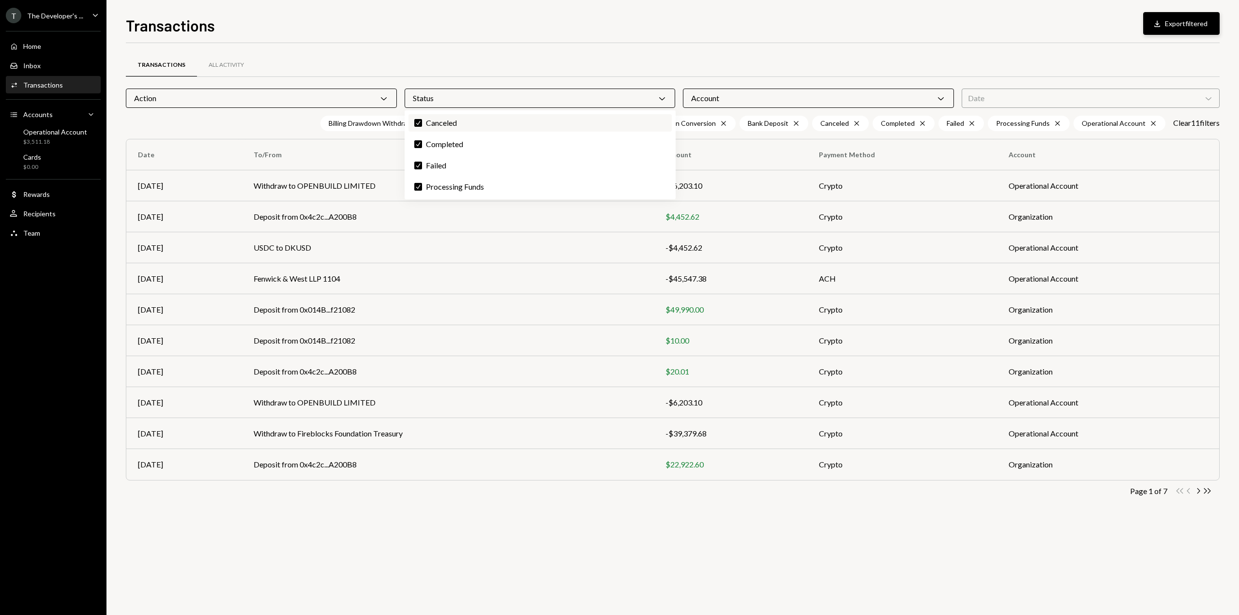
click at [457, 129] on label "Check Canceled" at bounding box center [540, 122] width 263 height 17
click at [422, 127] on button "Check" at bounding box center [418, 123] width 8 height 8
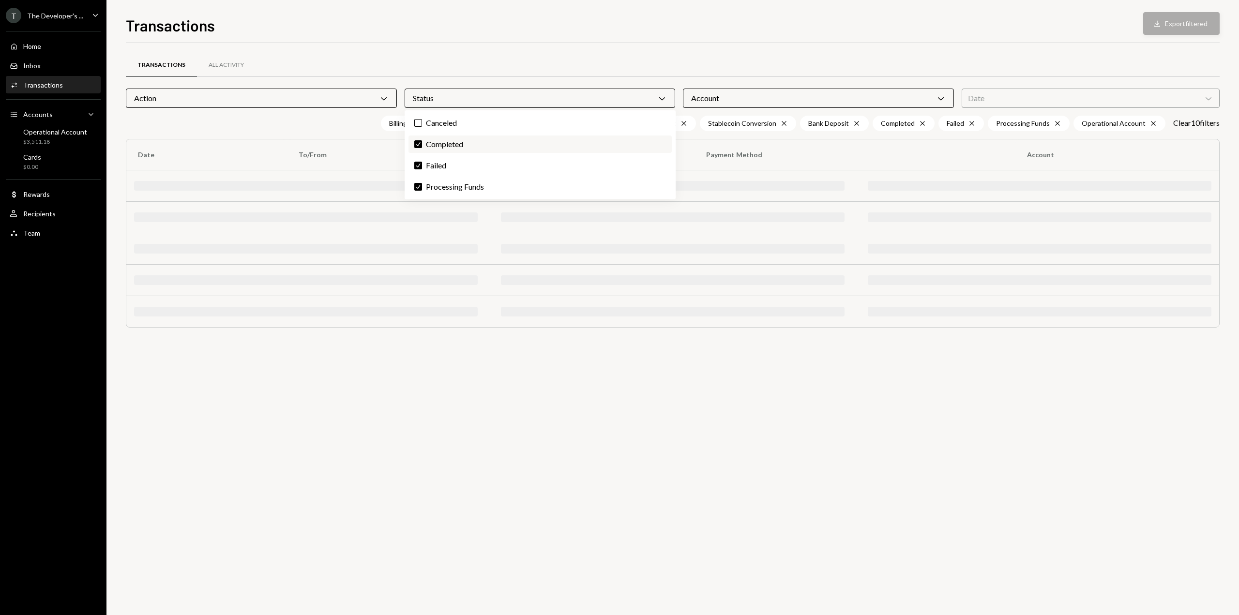
click at [454, 146] on label "Check Completed" at bounding box center [540, 144] width 263 height 17
click at [422, 146] on button "Check" at bounding box center [418, 144] width 8 height 8
click at [445, 170] on label "Check Failed" at bounding box center [540, 165] width 263 height 17
click at [422, 169] on button "Check" at bounding box center [418, 166] width 8 height 8
click at [449, 195] on label "Check Processing Funds" at bounding box center [540, 186] width 263 height 17
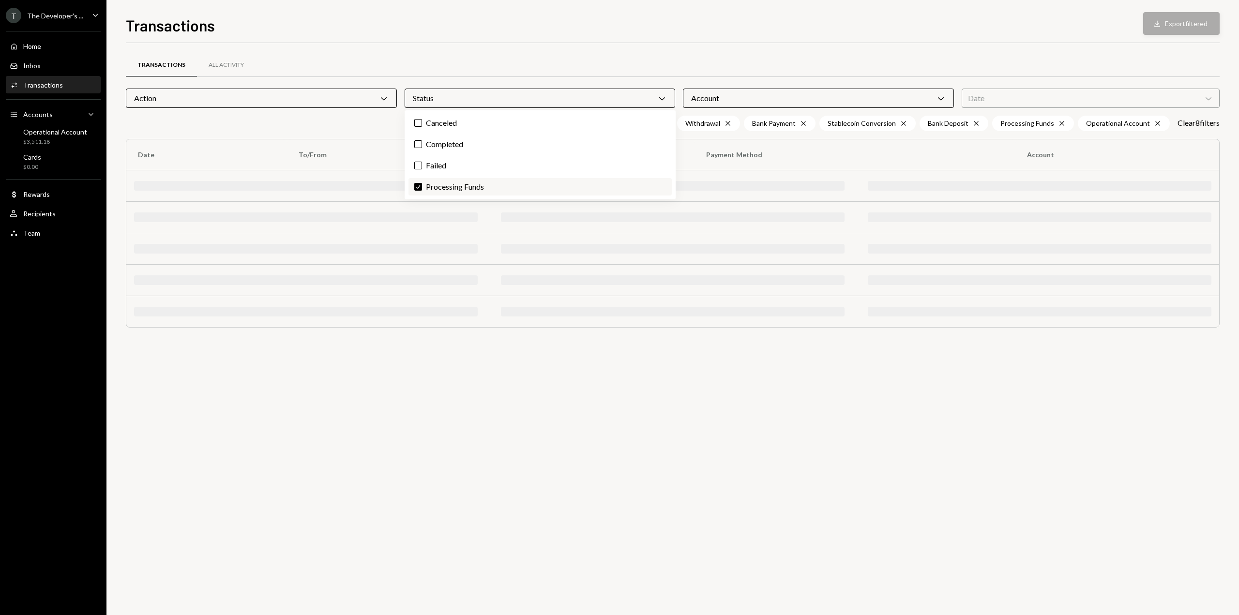
click at [422, 191] on Funds "Check" at bounding box center [418, 187] width 8 height 8
click at [344, 102] on div "Action Chevron Down" at bounding box center [261, 98] width 271 height 19
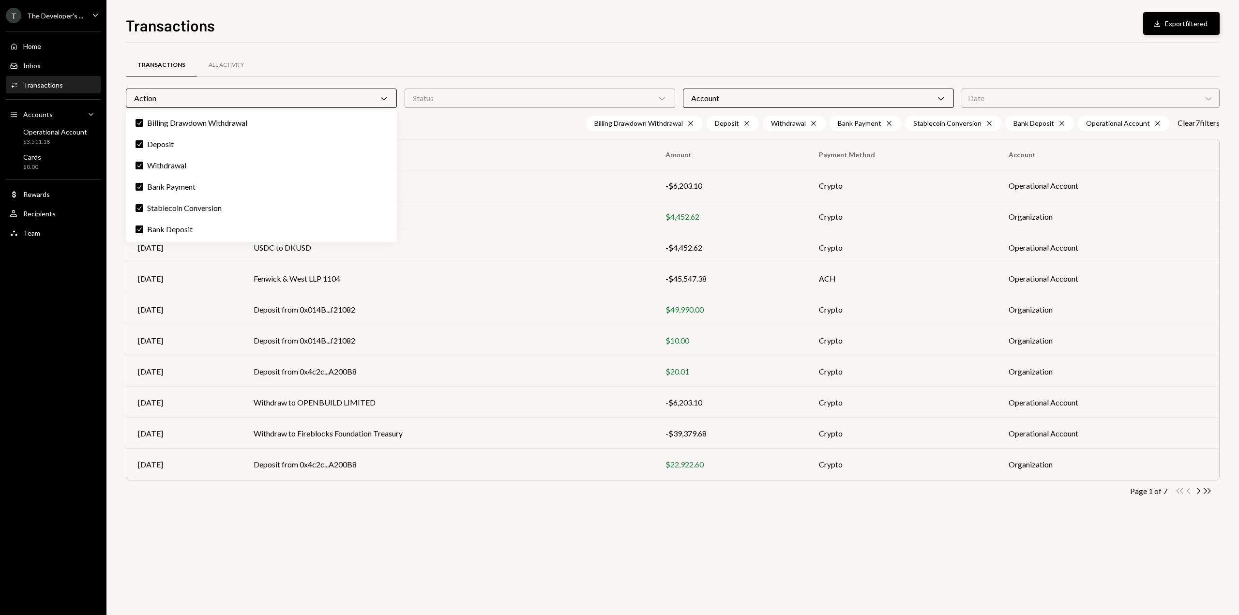
click at [347, 133] on div "Check Billing Drawdown Withdrawal Check Deposit Check Withdrawal Check Bank Pay…" at bounding box center [261, 176] width 271 height 132
click at [302, 130] on label "Check Billing Drawdown Withdrawal" at bounding box center [261, 122] width 263 height 17
click at [143, 127] on button "Check" at bounding box center [140, 123] width 8 height 8
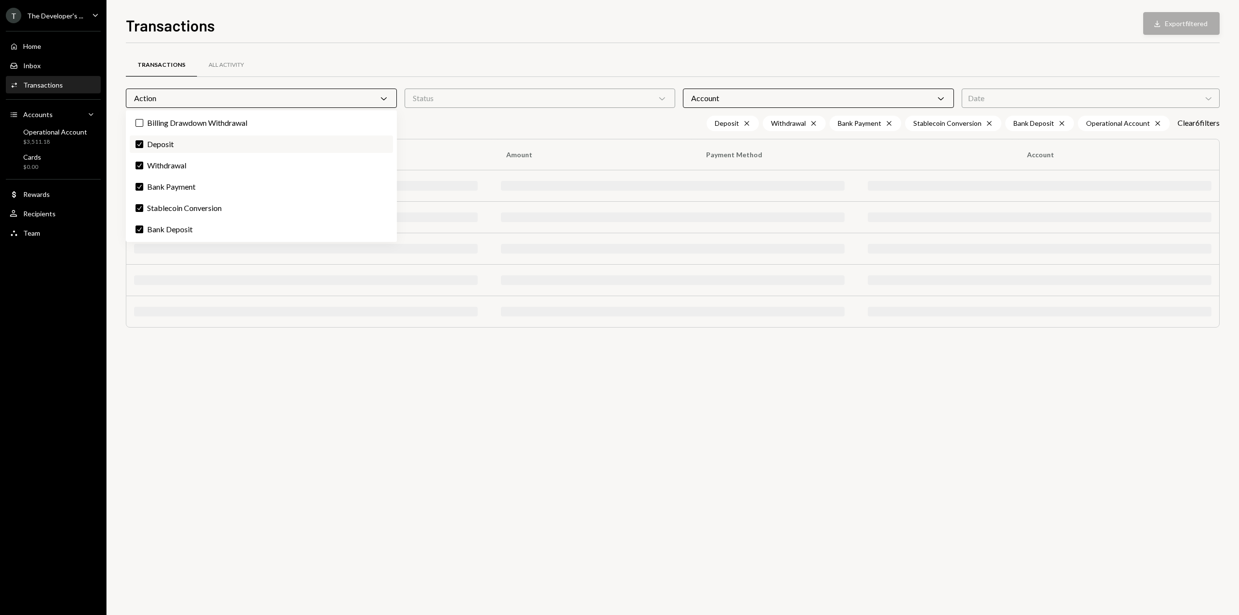
click at [293, 146] on label "Check Deposit" at bounding box center [261, 144] width 263 height 17
click at [143, 146] on button "Check" at bounding box center [140, 144] width 8 height 8
click at [282, 170] on label "Check Withdrawal" at bounding box center [261, 165] width 263 height 17
click at [143, 169] on button "Check" at bounding box center [140, 166] width 8 height 8
click at [282, 194] on label "Check Bank Payment" at bounding box center [261, 186] width 263 height 17
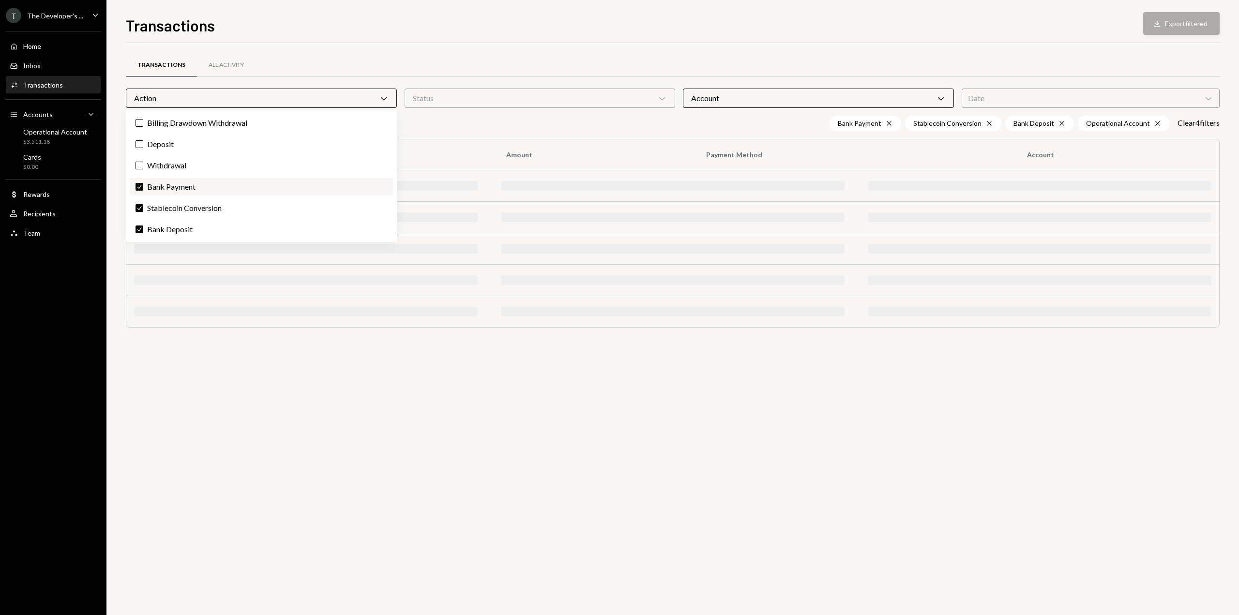
click at [143, 191] on button "Check" at bounding box center [140, 187] width 8 height 8
click at [283, 213] on label "Check Stablecoin Conversion" at bounding box center [261, 207] width 263 height 17
click at [143, 212] on button "Check" at bounding box center [140, 208] width 8 height 8
click at [279, 228] on label "Check Bank Deposit" at bounding box center [261, 229] width 263 height 17
click at [143, 228] on button "Check" at bounding box center [140, 230] width 8 height 8
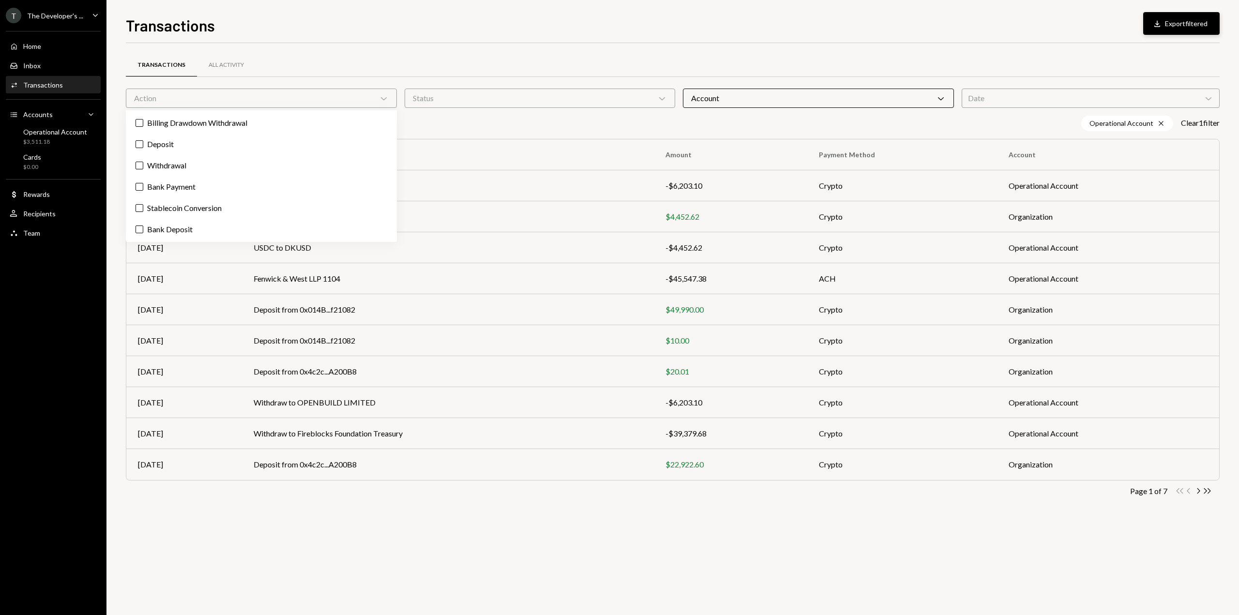
click at [795, 56] on div "Transactions All Activity" at bounding box center [673, 65] width 1094 height 25
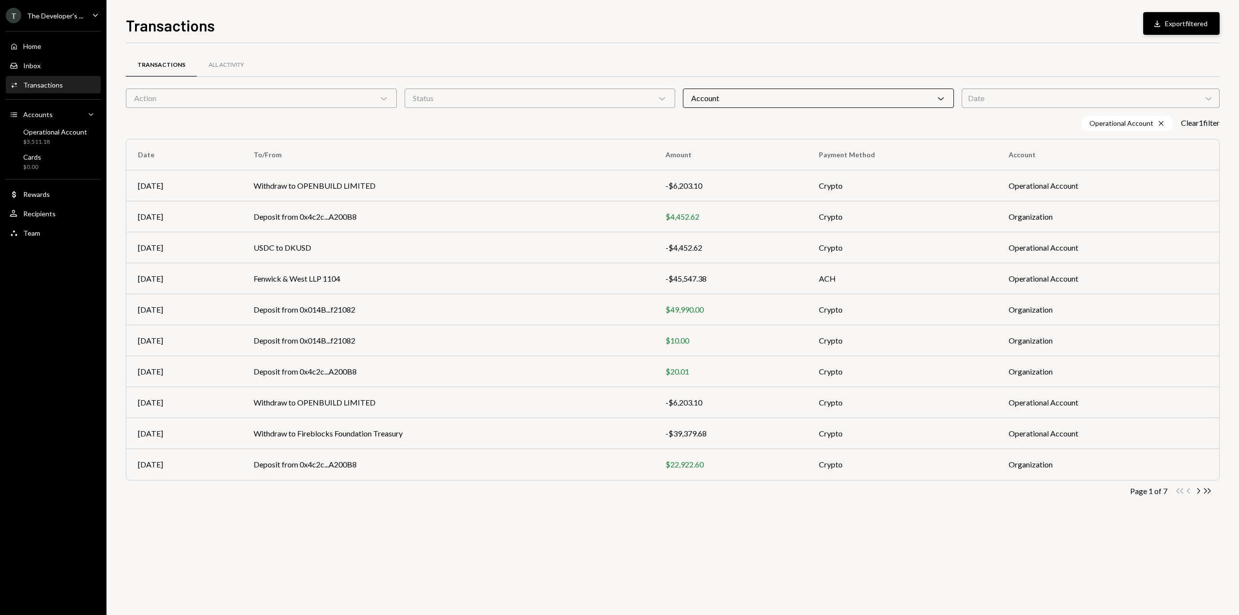
click at [1171, 23] on button "Download Export filtered" at bounding box center [1181, 23] width 76 height 23
